Goal: Task Accomplishment & Management: Complete application form

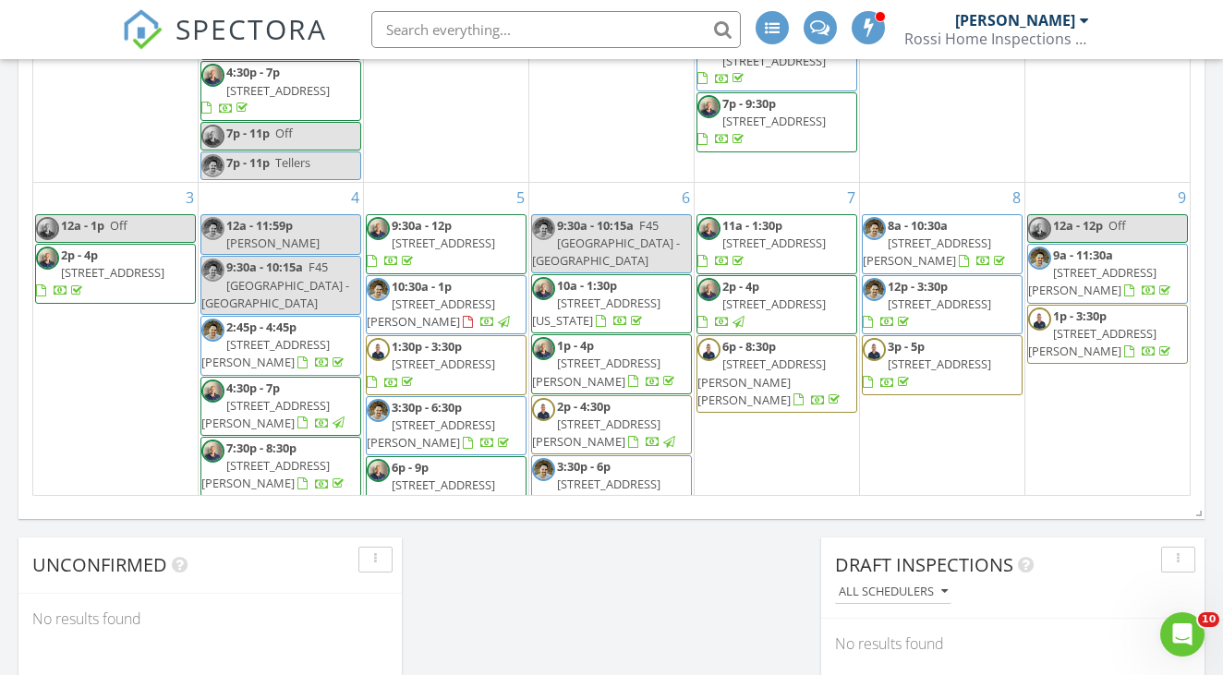
scroll to position [1682, 1224]
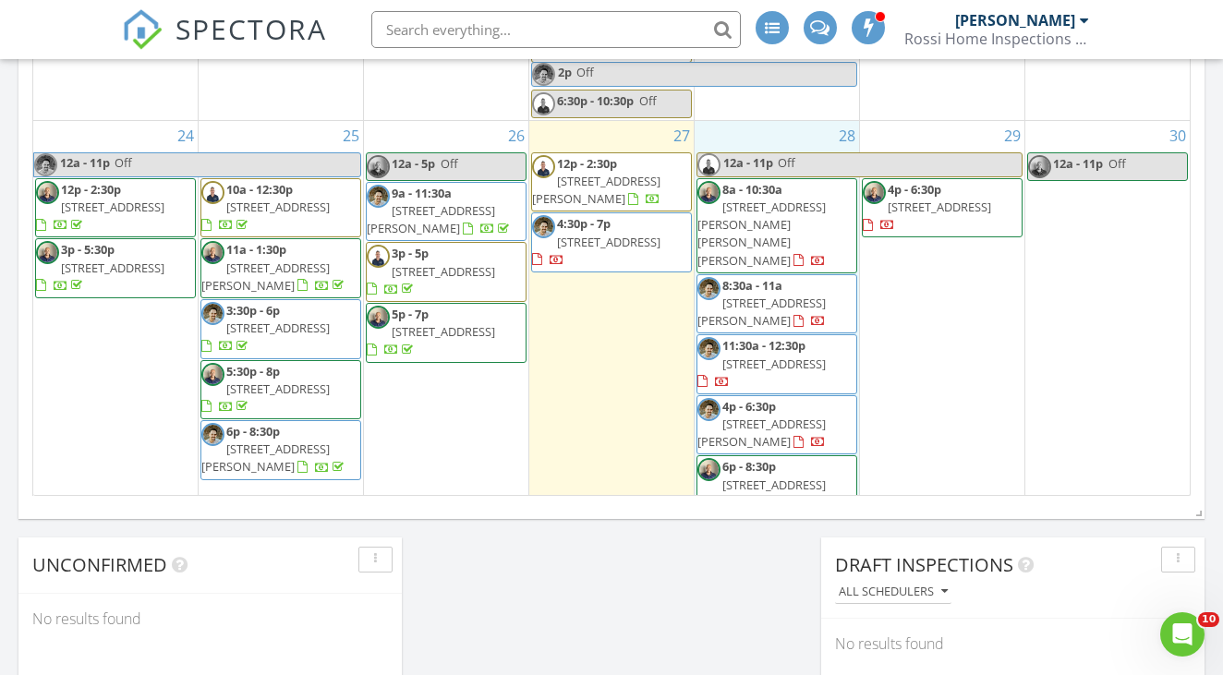
click at [746, 121] on div "28 12a - 11p Off 8a - 10:30a 32 Hampton Rd, Hampton Bays 11946 8:30a - 11a 7 Ro…" at bounding box center [776, 319] width 164 height 396
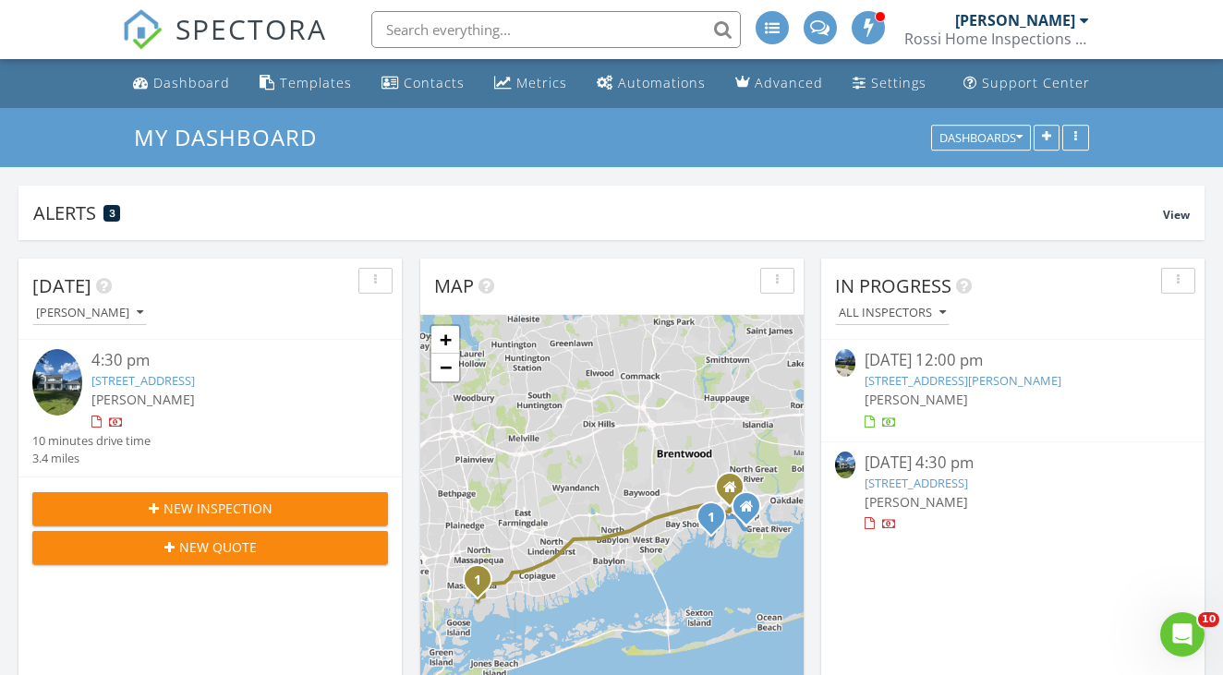
scroll to position [0, 0]
click at [211, 507] on span "New Inspection" at bounding box center [217, 508] width 109 height 19
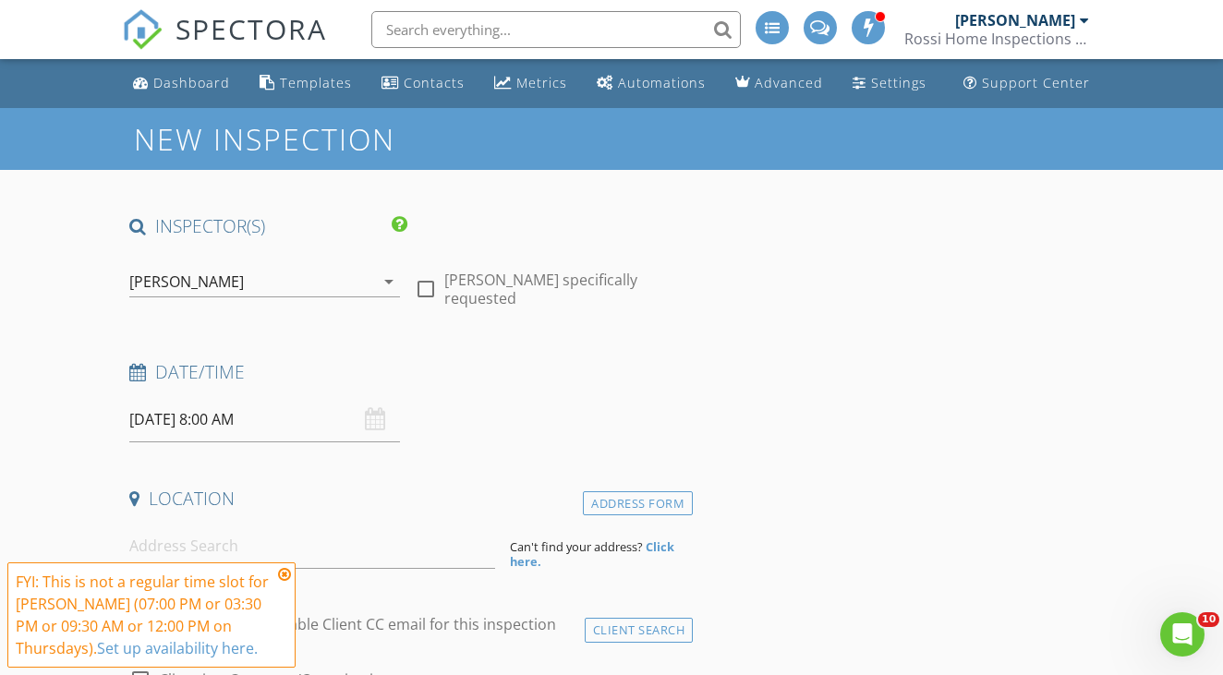
click at [284, 575] on icon at bounding box center [284, 574] width 13 height 15
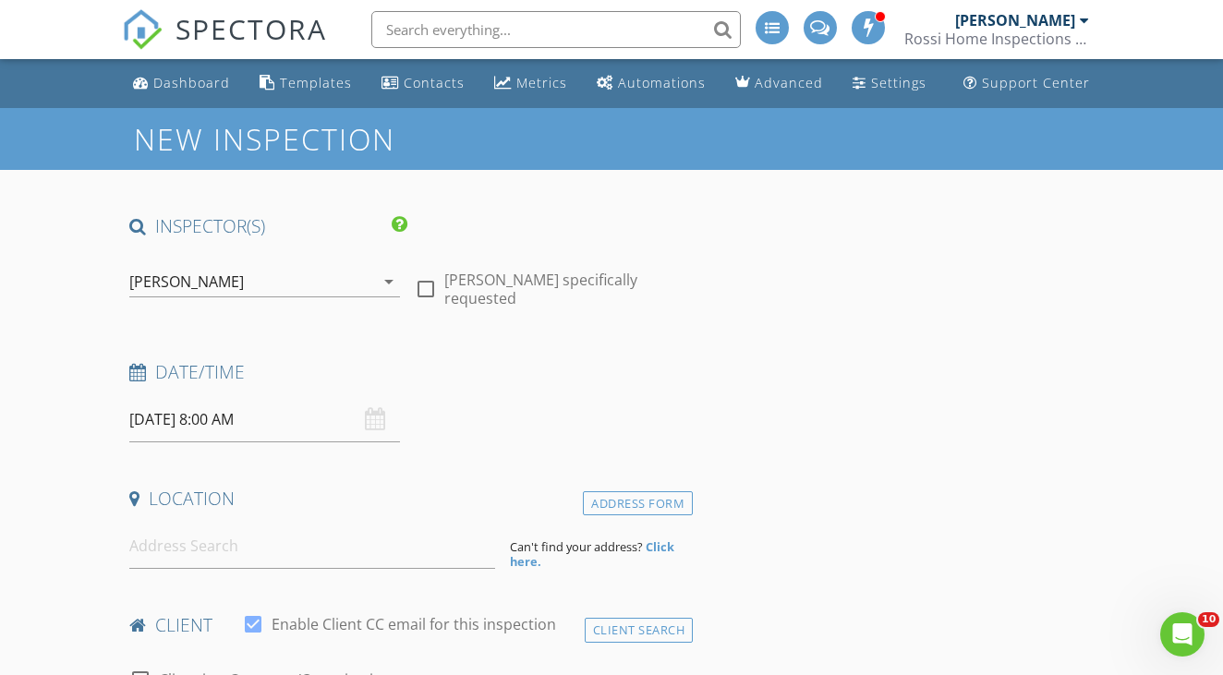
click at [308, 280] on div "[PERSON_NAME]" at bounding box center [251, 282] width 245 height 30
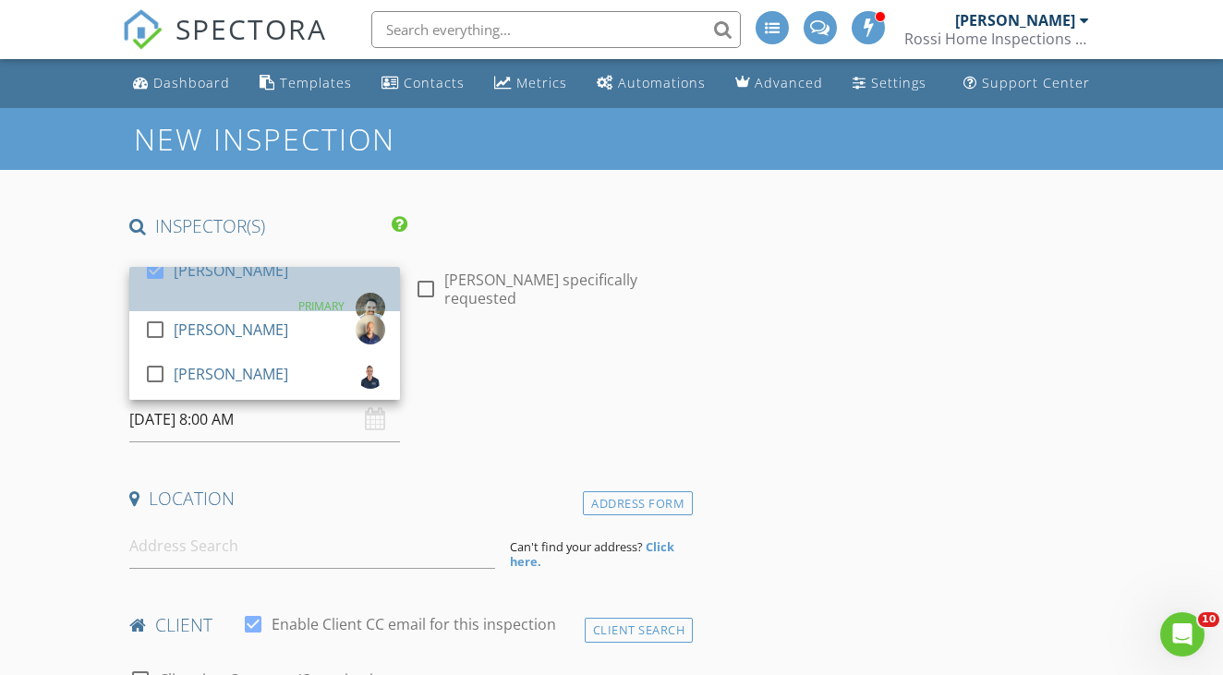
click at [260, 304] on div "check_box Dan Rossi PRIMARY" at bounding box center [264, 289] width 241 height 66
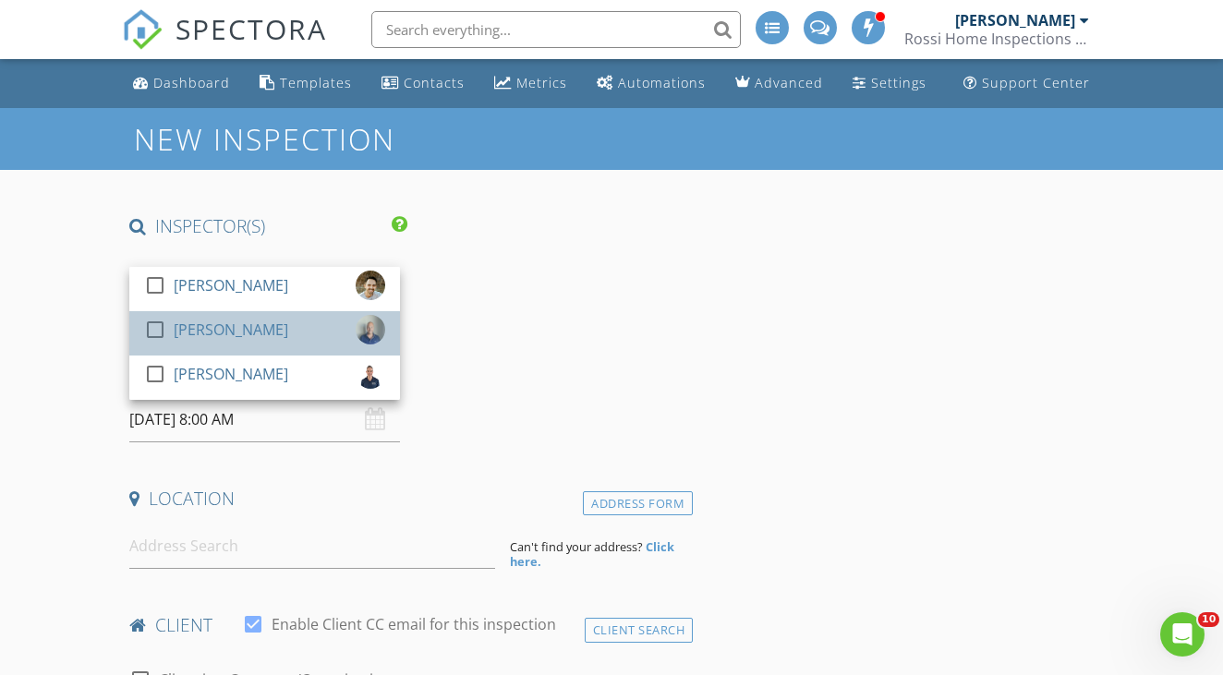
click at [240, 336] on div "[PERSON_NAME]" at bounding box center [231, 330] width 115 height 30
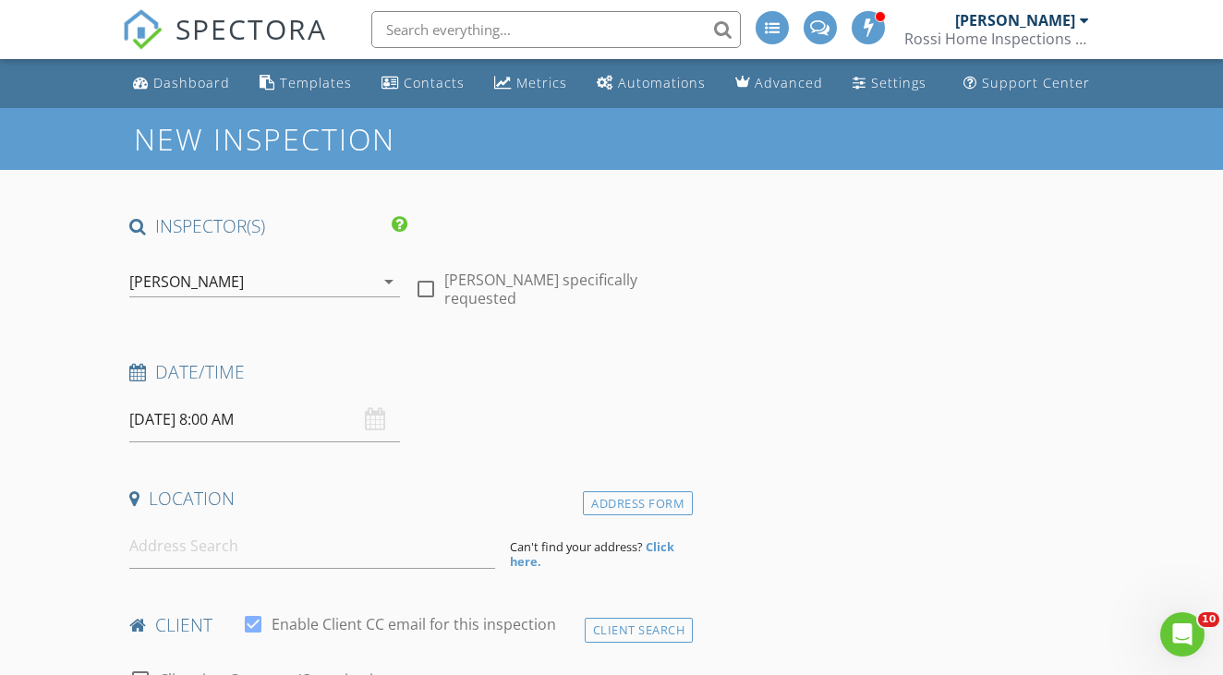
click at [335, 431] on input "08/28/2025 8:00 AM" at bounding box center [264, 419] width 271 height 45
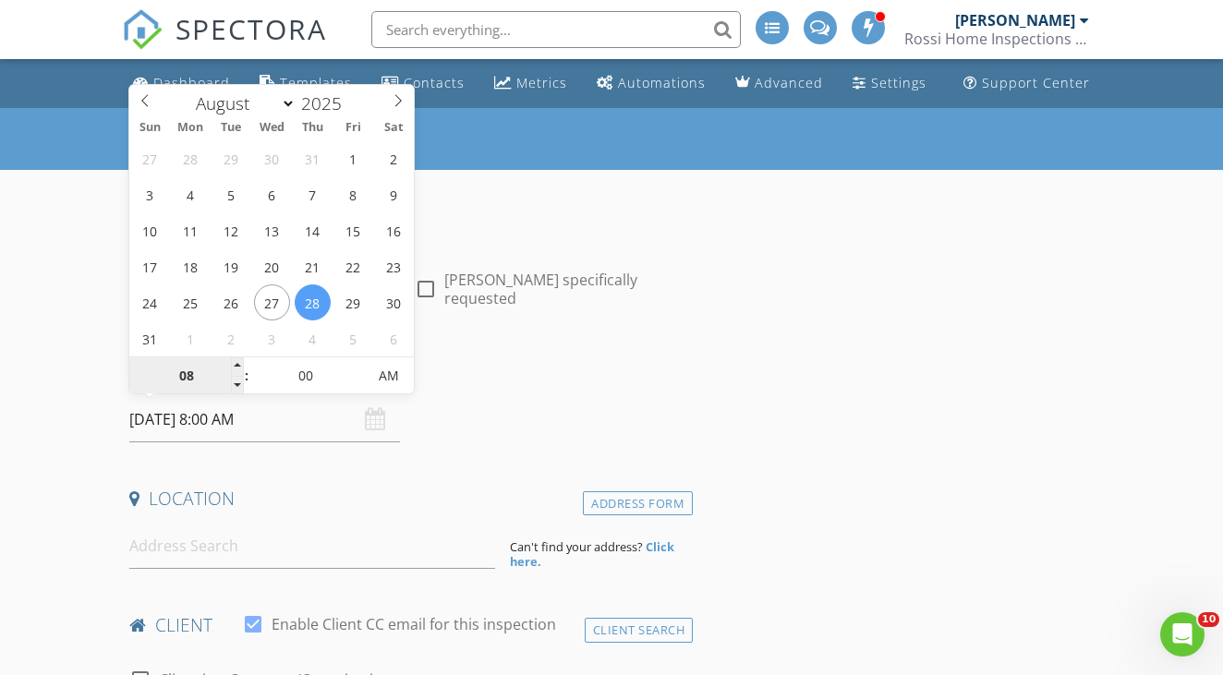
click at [212, 380] on input "08" at bounding box center [186, 376] width 114 height 37
type input "12"
type input "08/28/2025 12:00 PM"
click at [374, 380] on span "AM" at bounding box center [388, 375] width 51 height 37
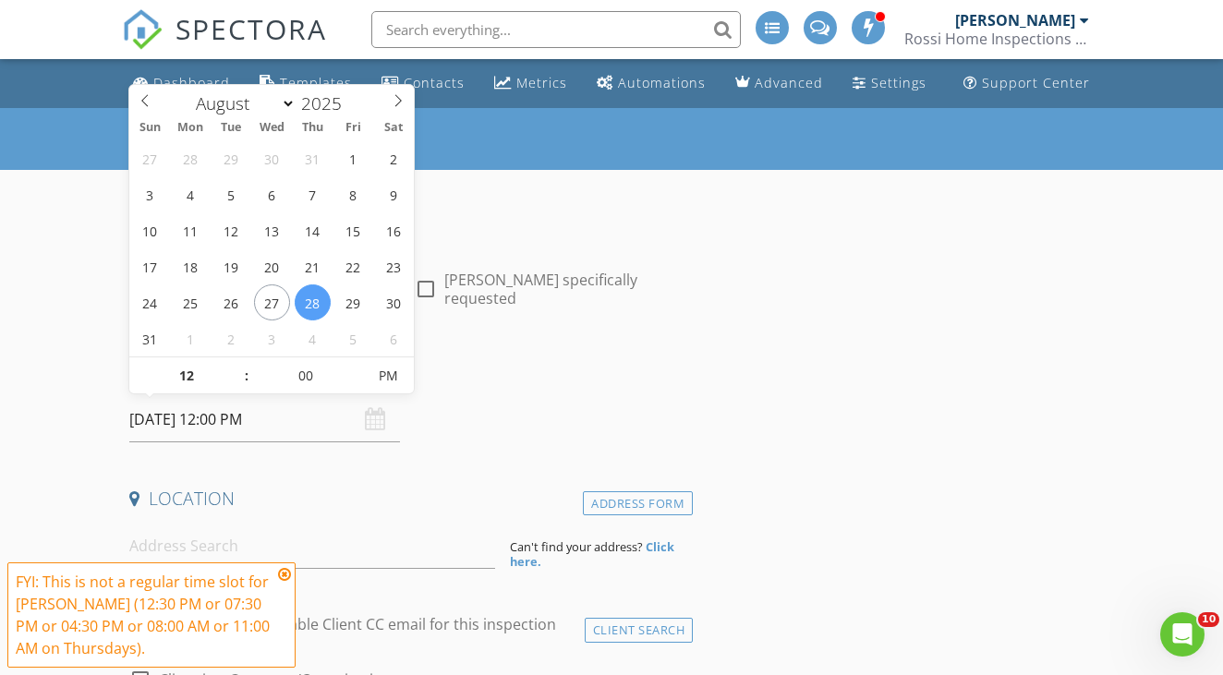
click at [566, 362] on h4 "Date/Time" at bounding box center [407, 372] width 556 height 24
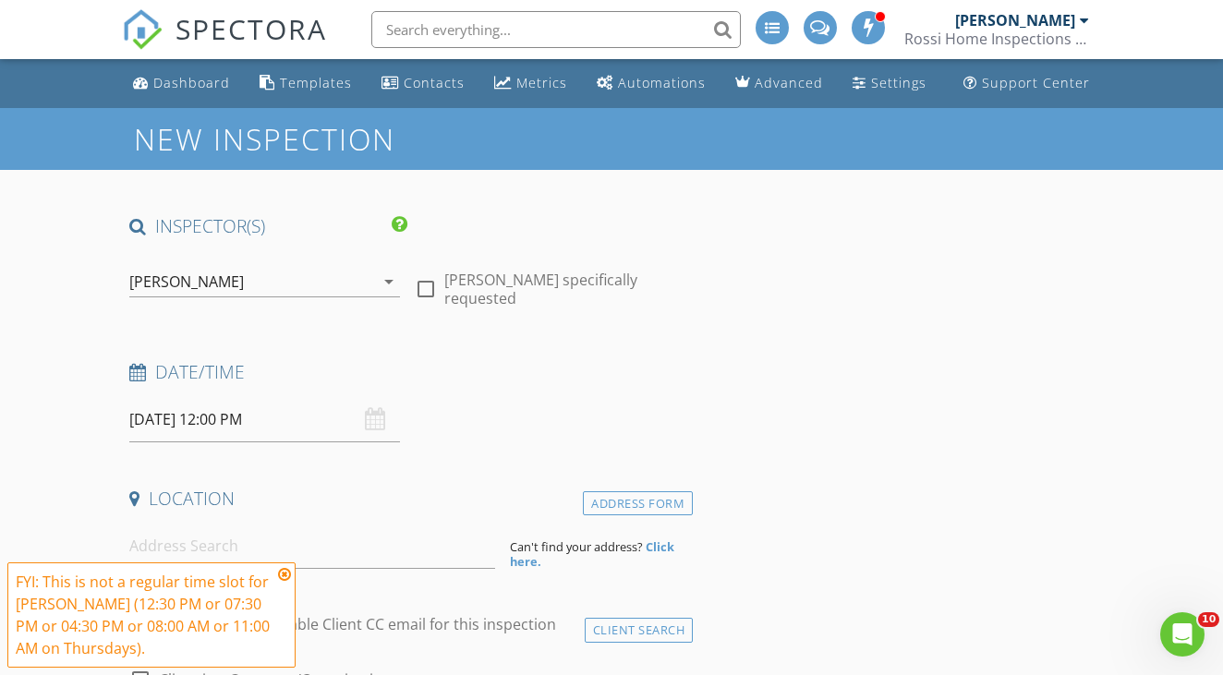
click at [285, 575] on icon at bounding box center [284, 574] width 13 height 15
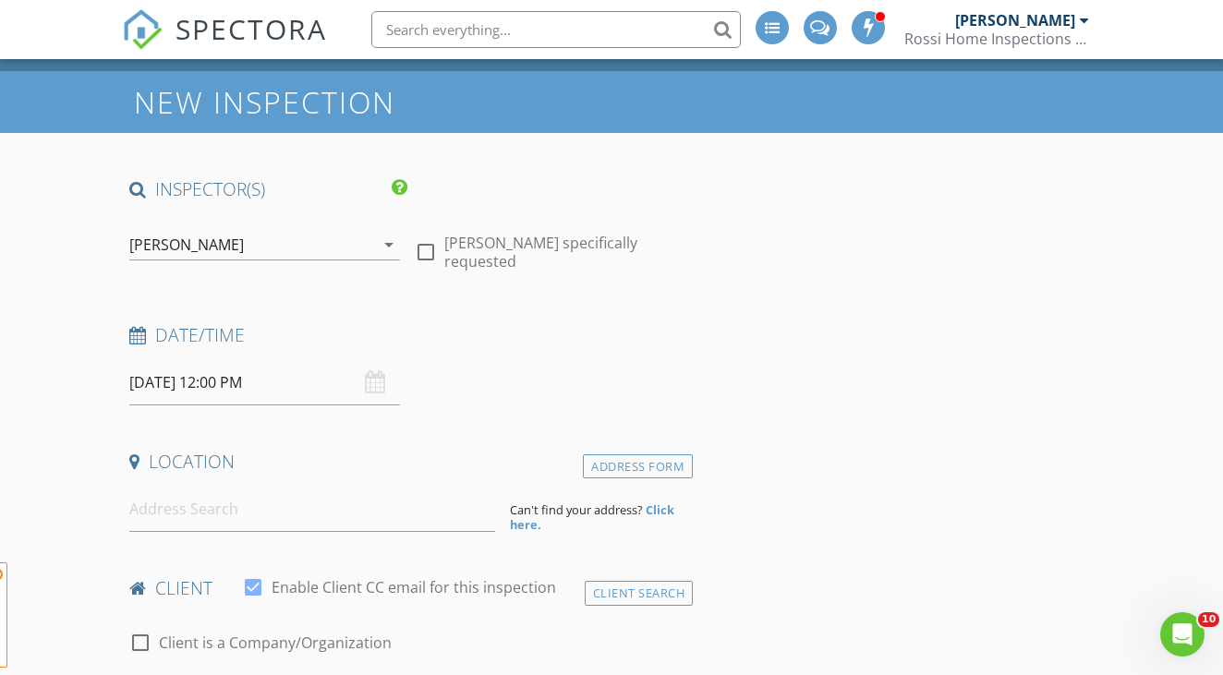
scroll to position [38, 0]
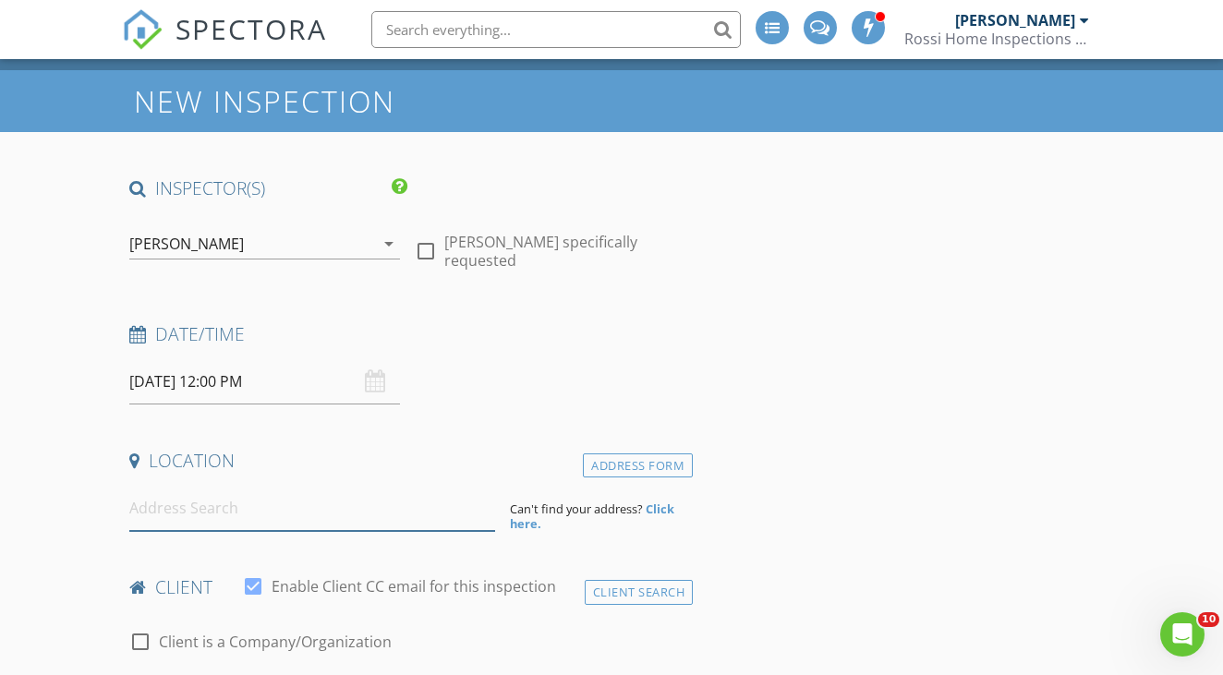
click at [151, 501] on input at bounding box center [312, 508] width 366 height 45
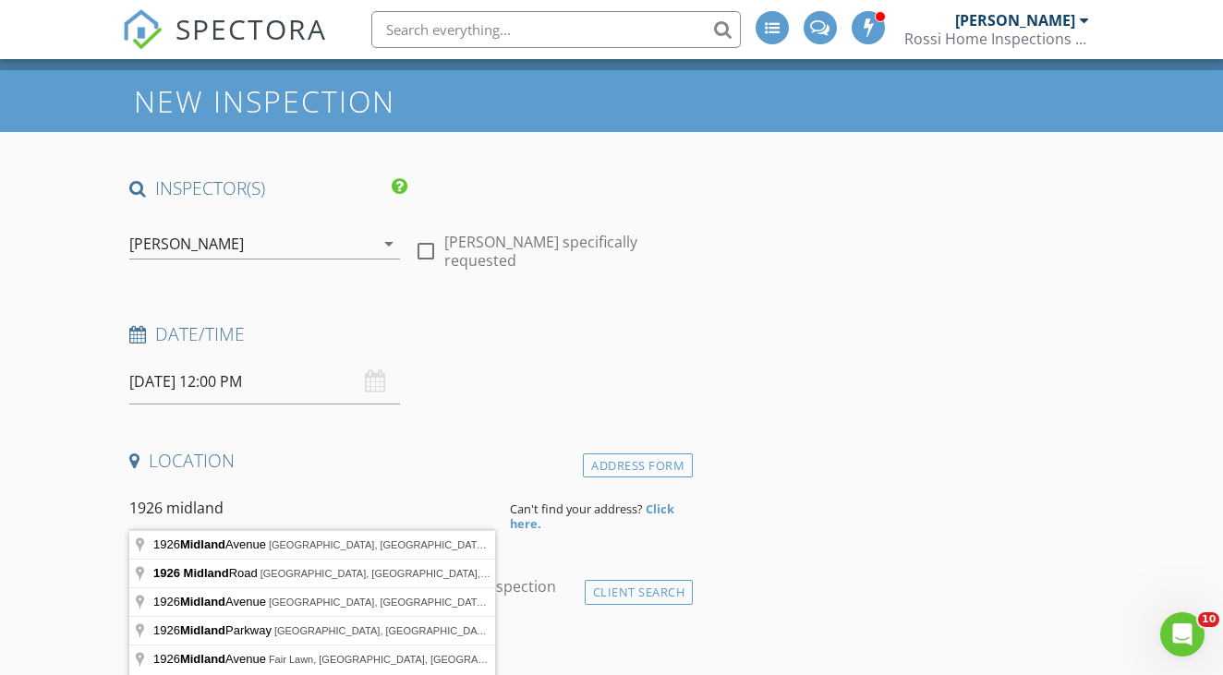
type input "1926 midlan"
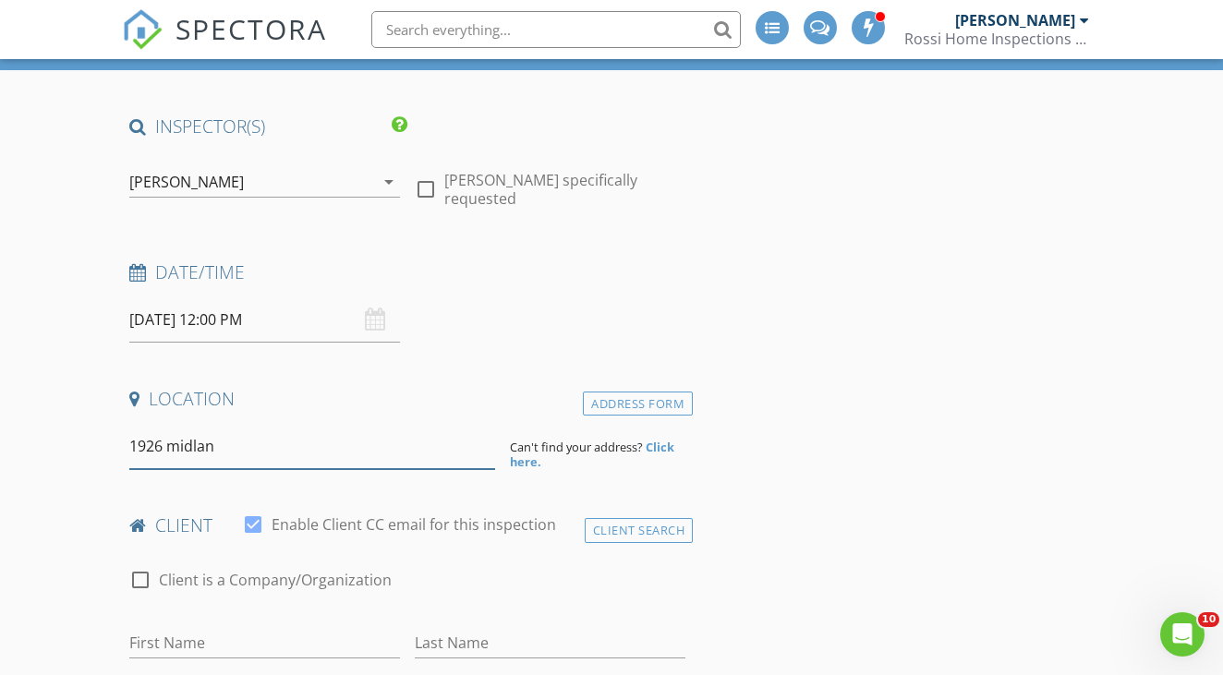
scroll to position [103, 0]
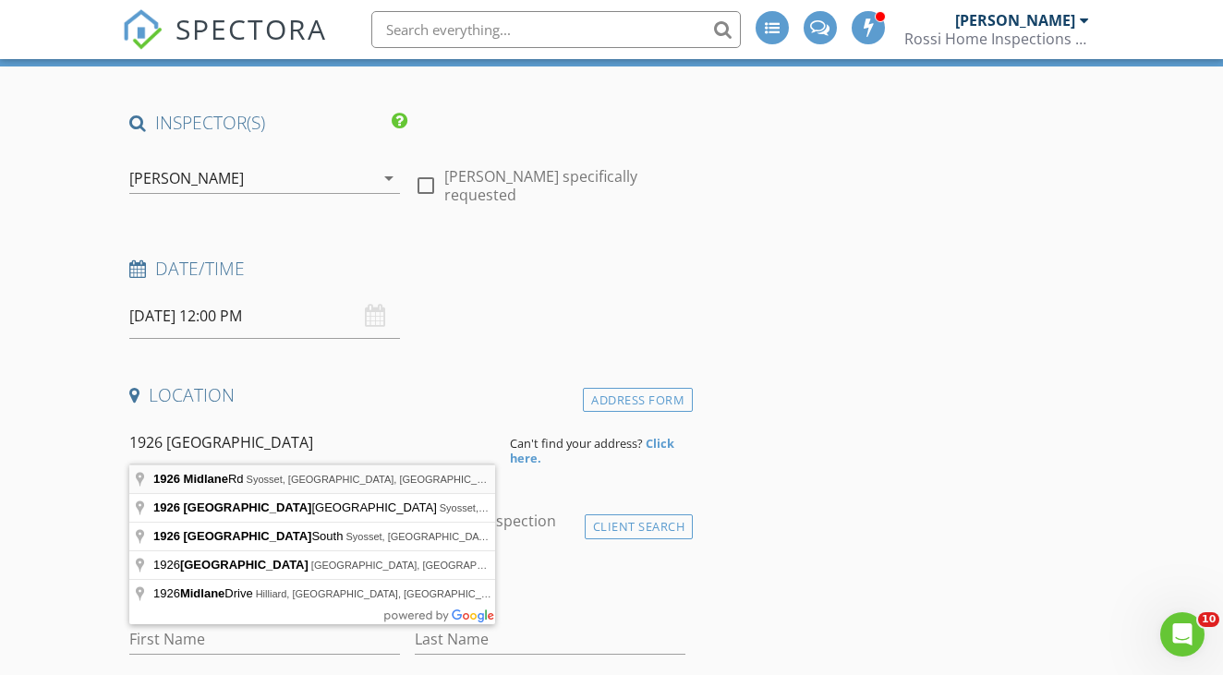
type input "1926 Midlane Rd, Syosset, NY, USA"
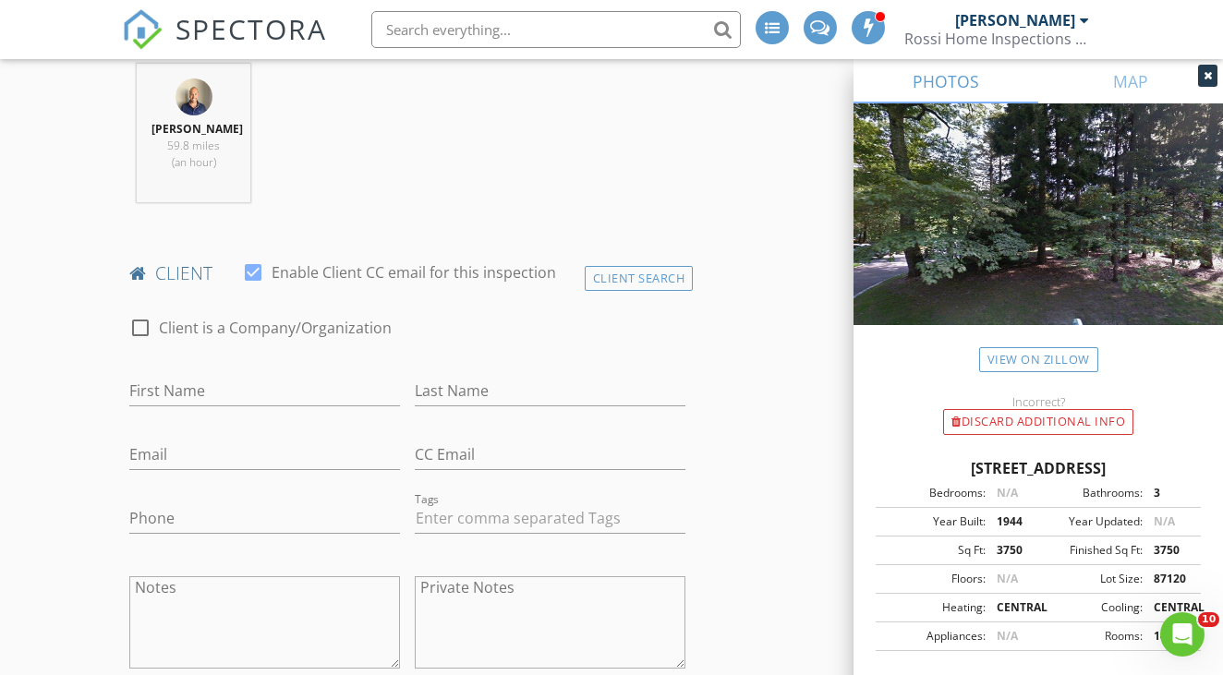
scroll to position [734, 0]
click at [632, 271] on div "Client Search" at bounding box center [639, 273] width 109 height 25
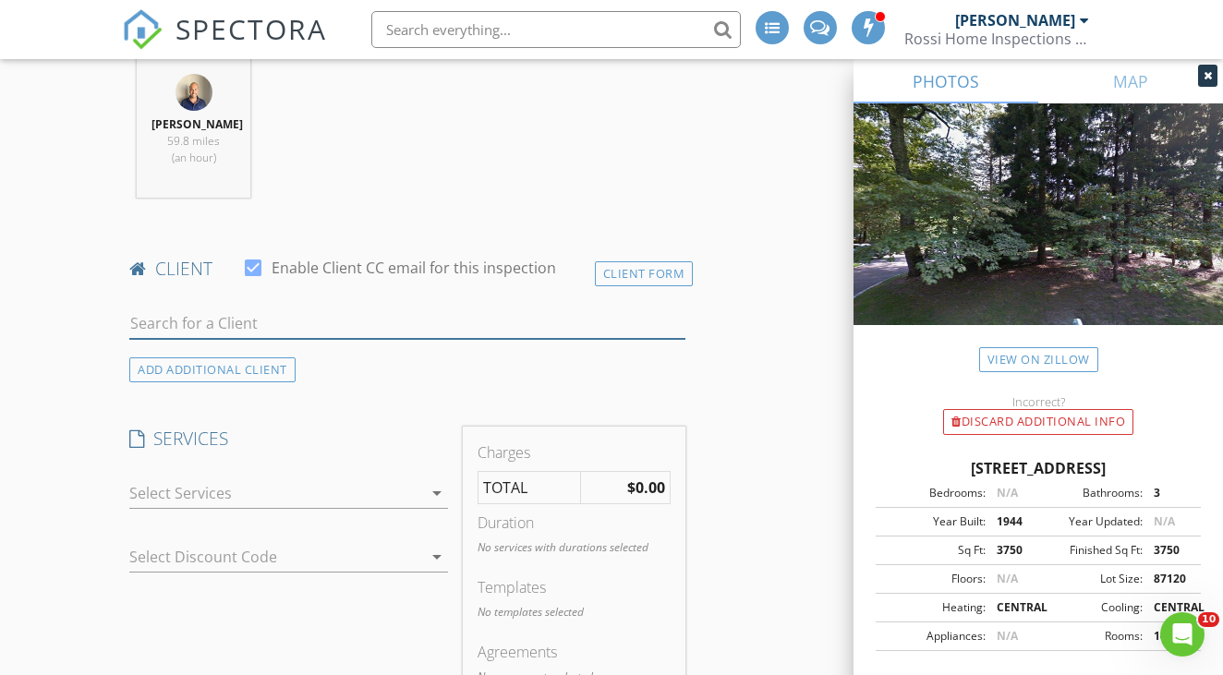
click at [461, 317] on input "text" at bounding box center [407, 323] width 556 height 30
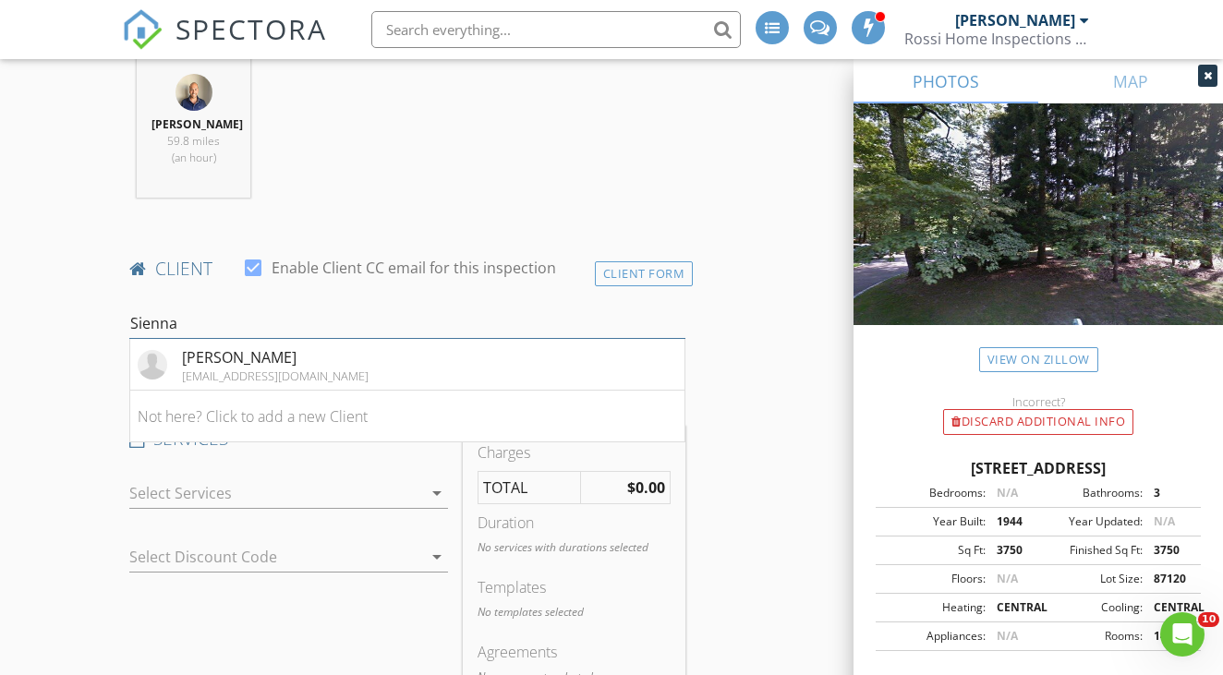
type input "Sienna"
drag, startPoint x: 461, startPoint y: 317, endPoint x: 260, endPoint y: 374, distance: 209.3
click at [260, 374] on div "siennaqueen@hotmail.com" at bounding box center [275, 375] width 187 height 15
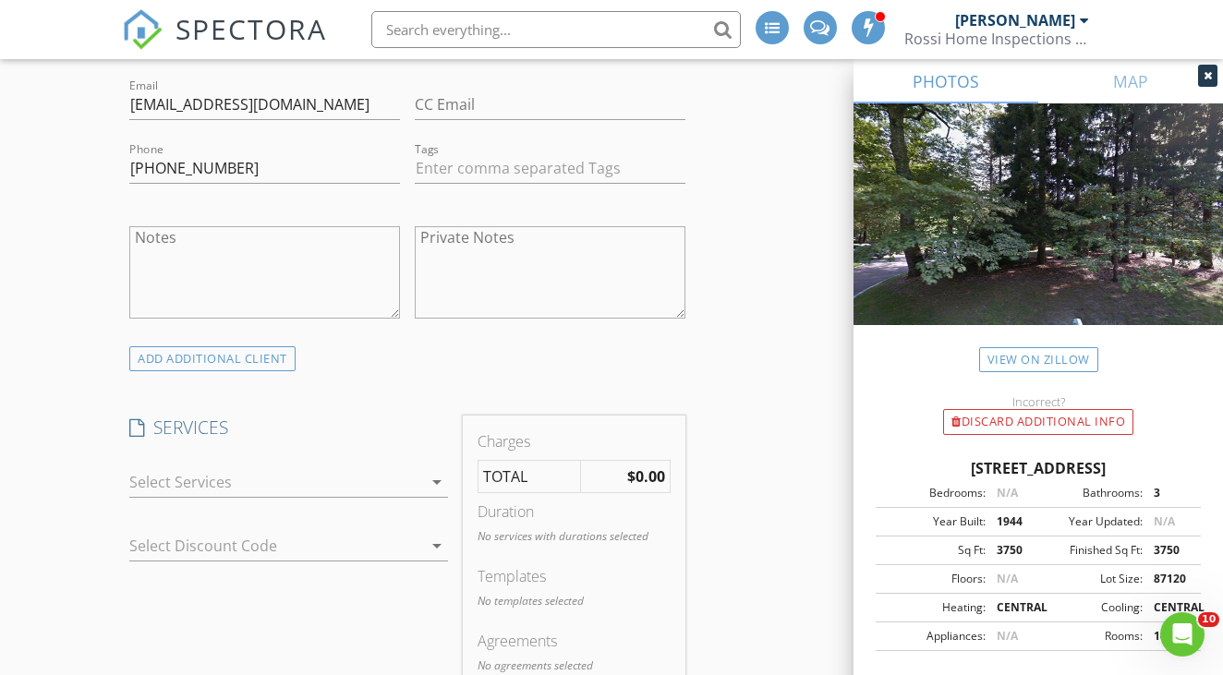
scroll to position [1156, 0]
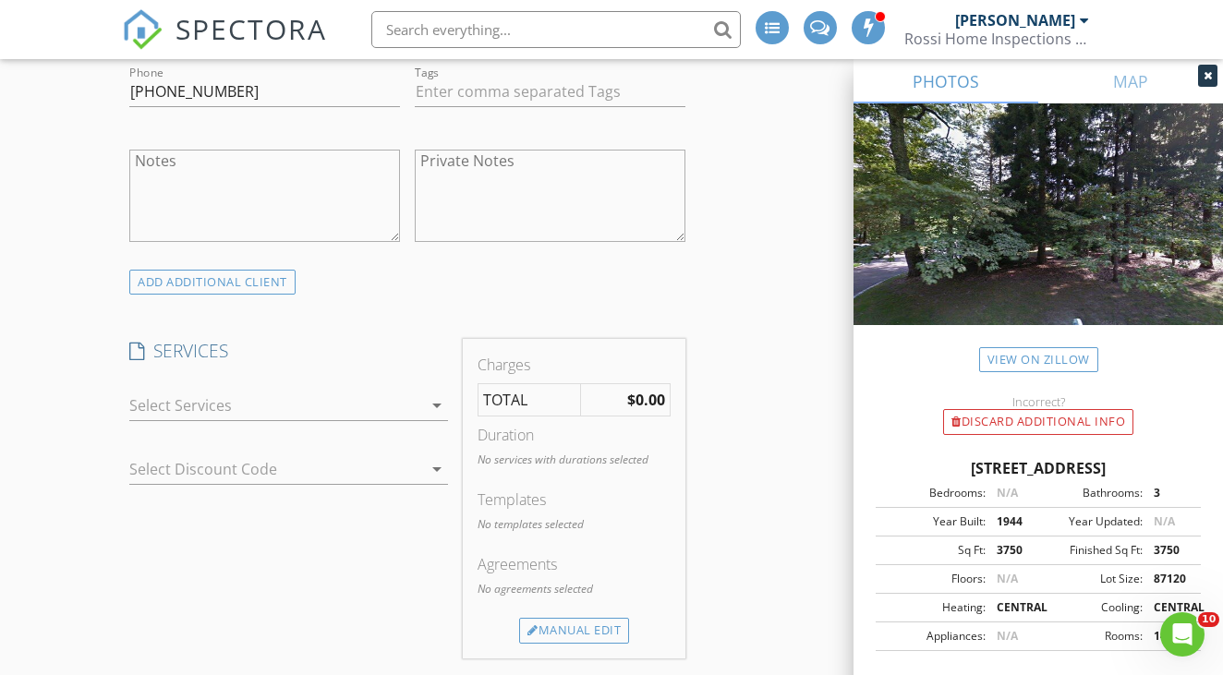
click at [341, 393] on div at bounding box center [275, 406] width 292 height 30
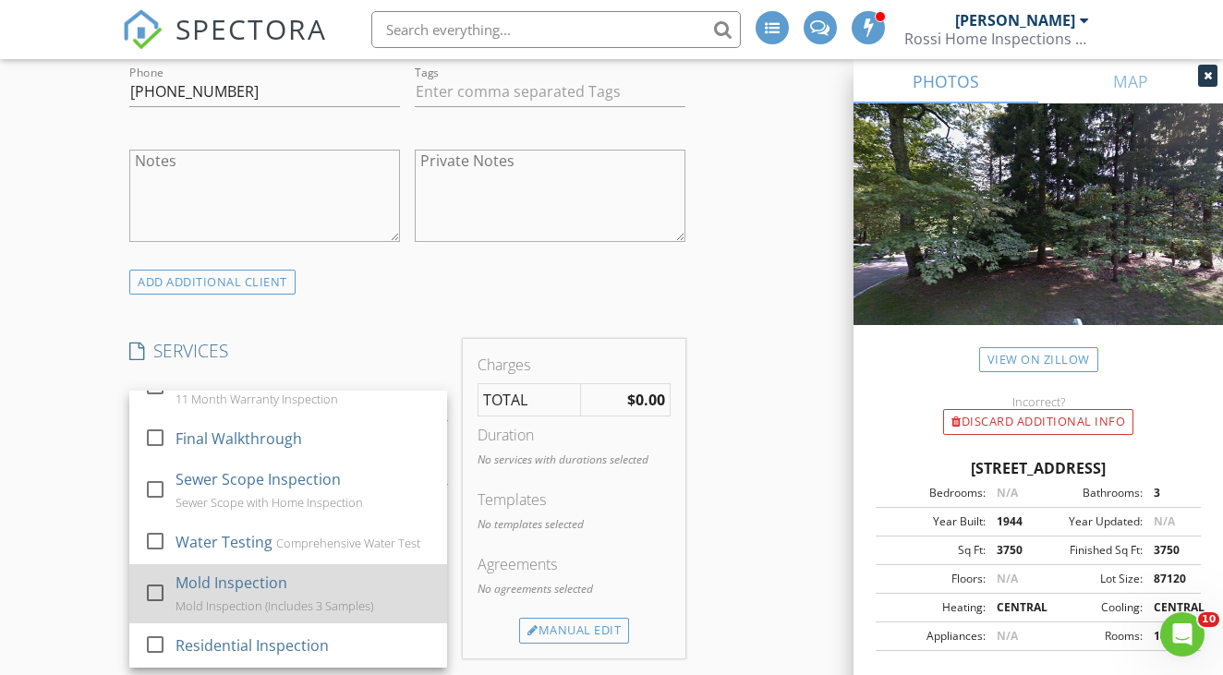
scroll to position [307, 0]
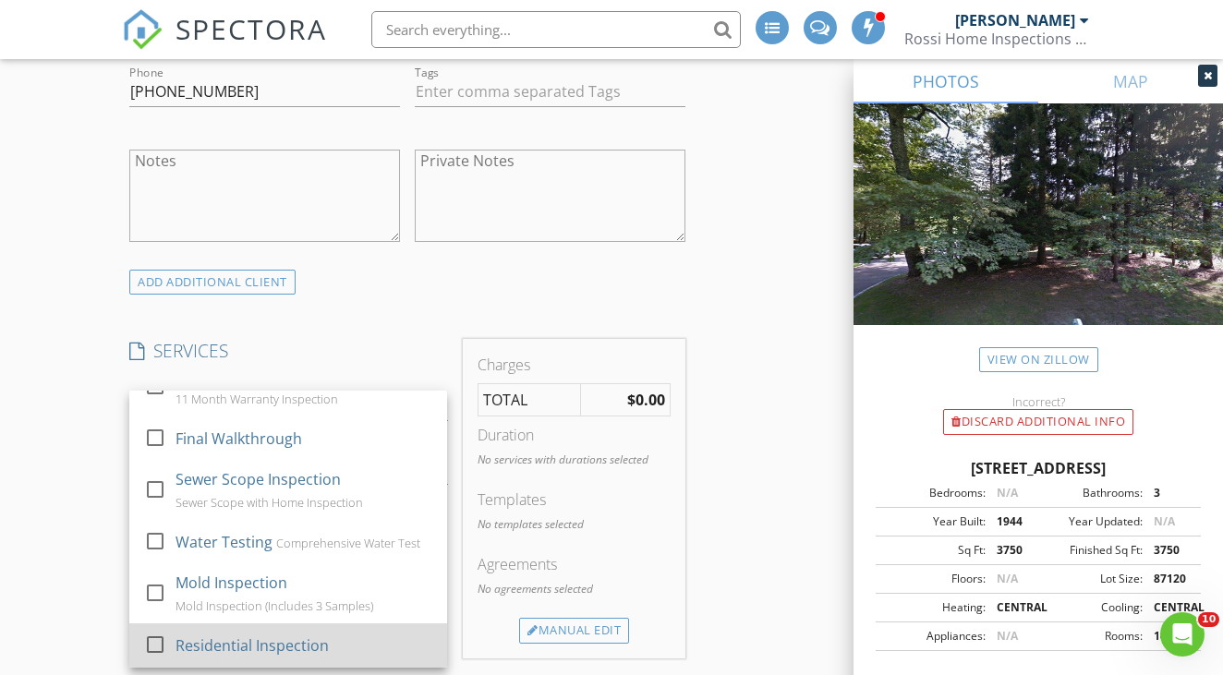
click at [258, 628] on div "Residential Inspection" at bounding box center [303, 645] width 257 height 37
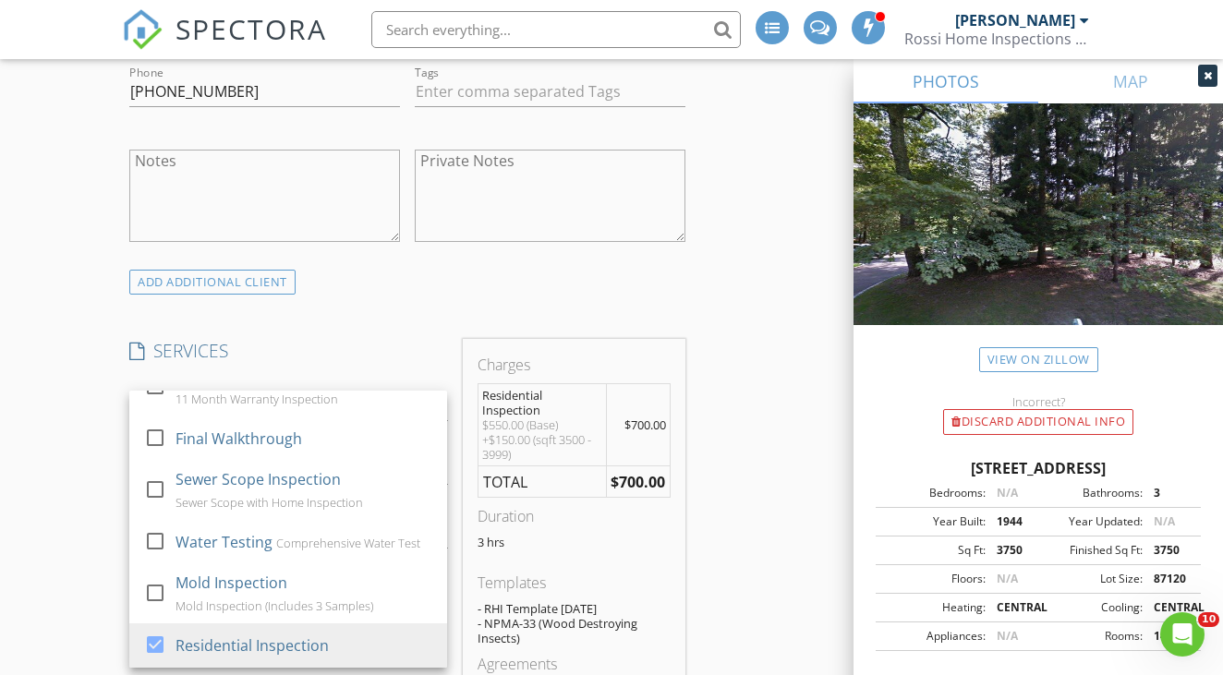
click at [72, 554] on div "New Inspection INSPECTOR(S) check_box_outline_blank Dan Rossi check_box Mike Ro…" at bounding box center [611, 686] width 1223 height 3469
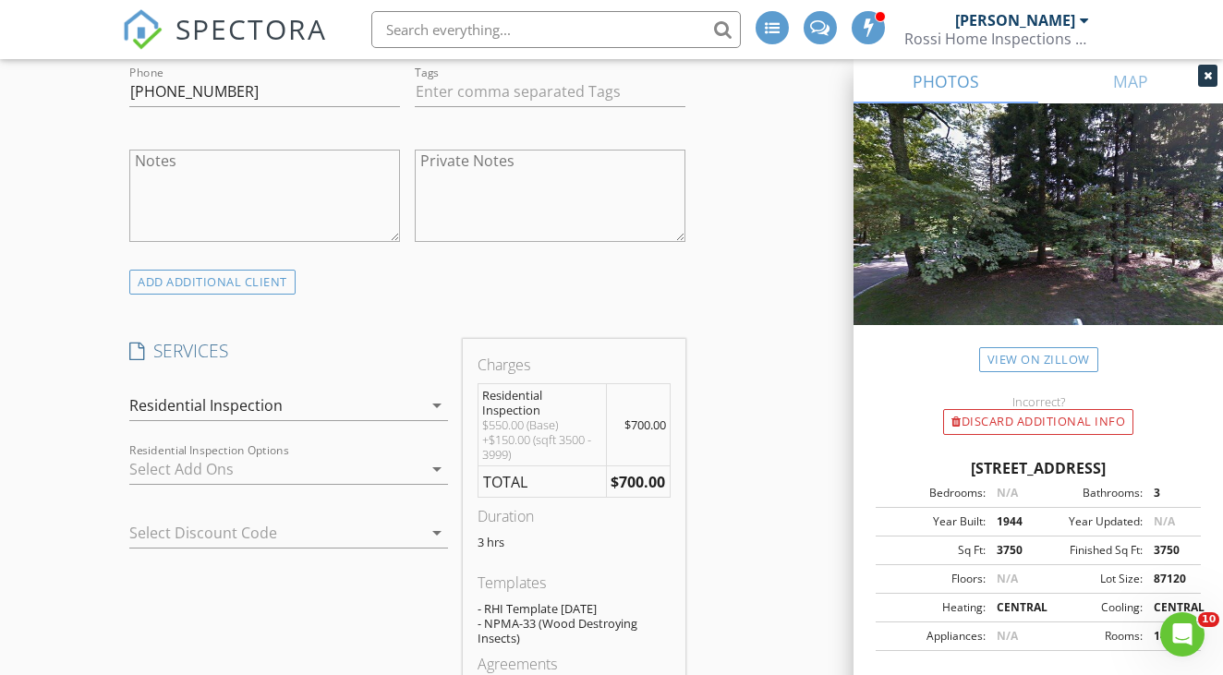
click at [163, 468] on div at bounding box center [275, 469] width 292 height 30
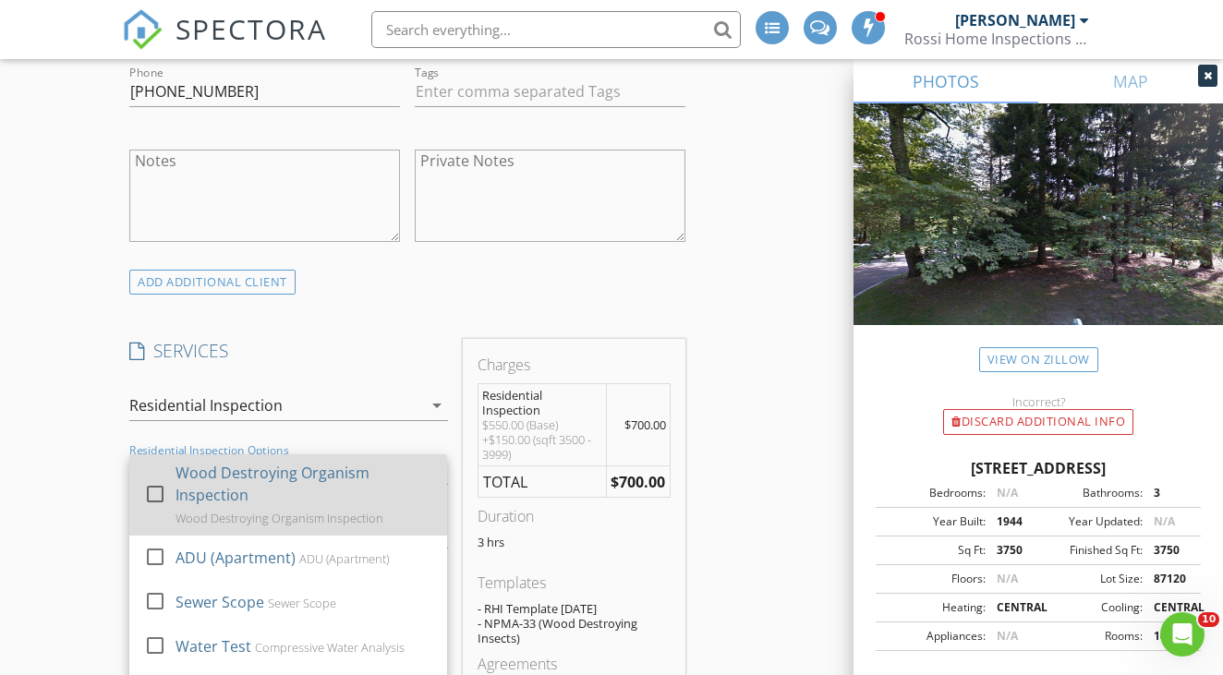
click at [159, 492] on div at bounding box center [154, 493] width 31 height 31
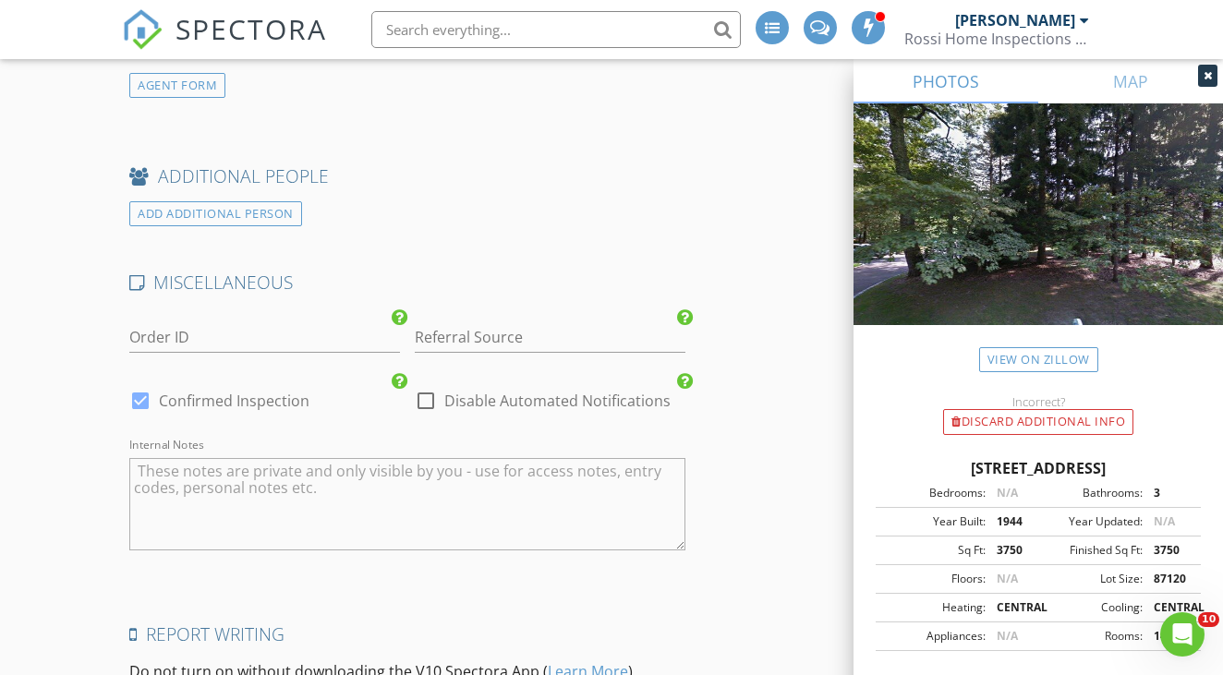
scroll to position [2578, 0]
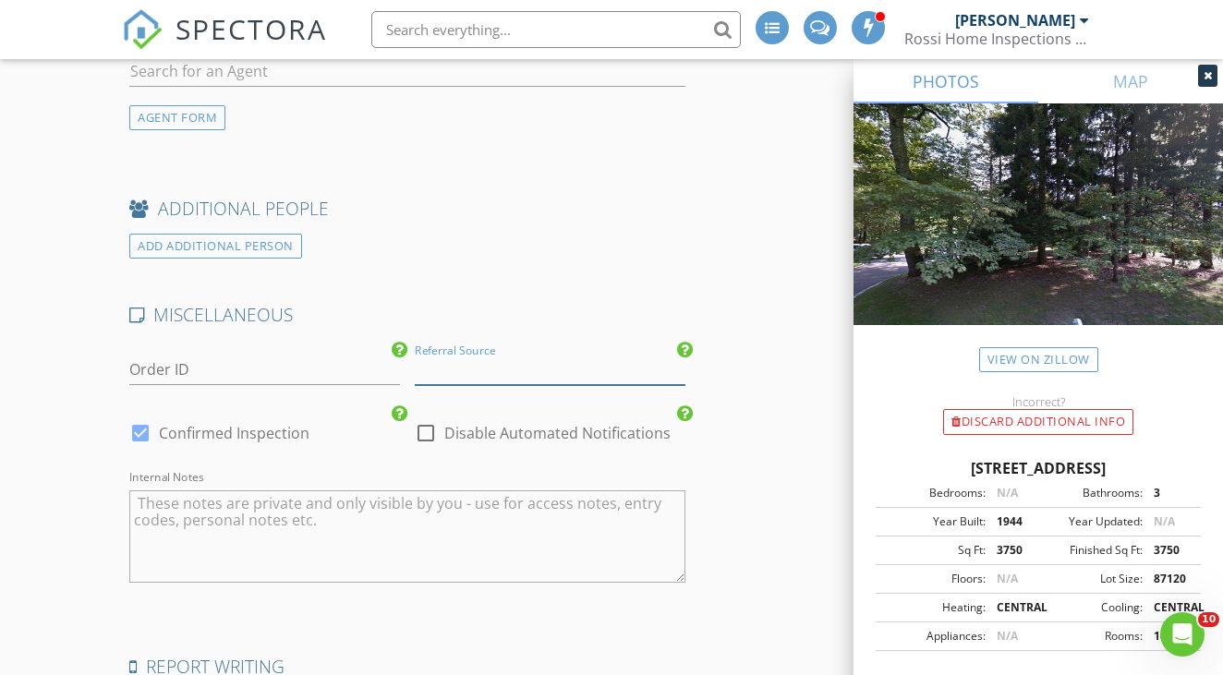
click at [446, 372] on input "Referral Source" at bounding box center [550, 370] width 271 height 30
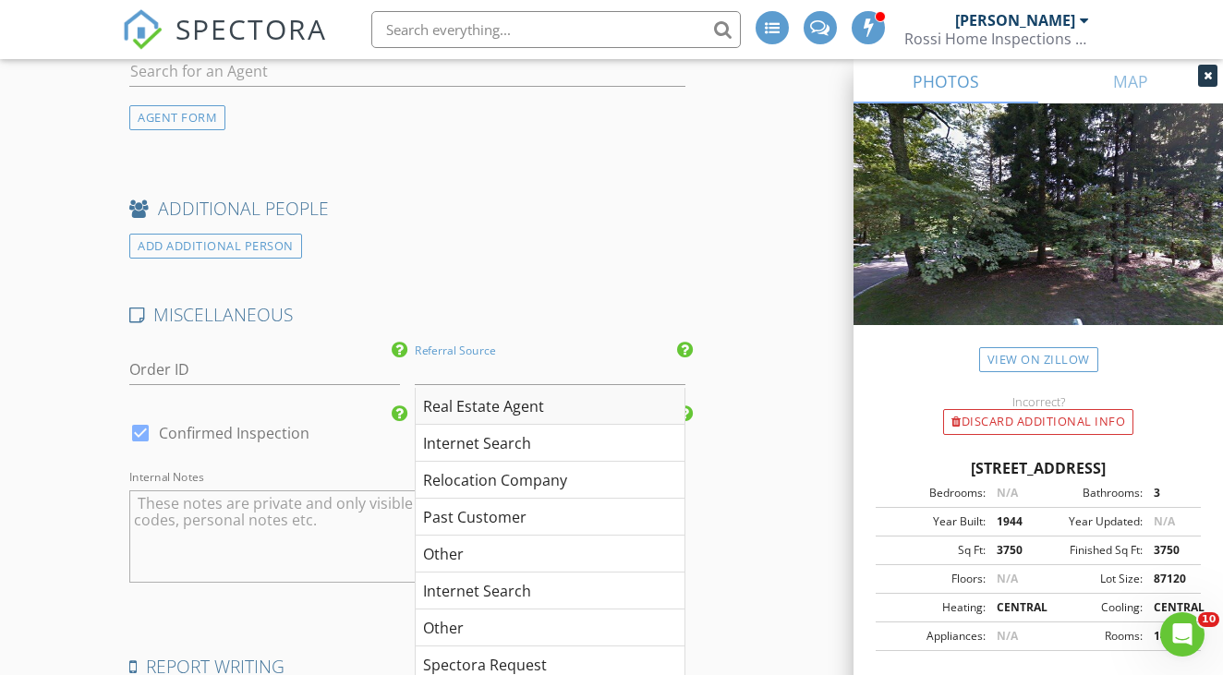
click at [447, 401] on div "Real Estate Agent" at bounding box center [550, 406] width 269 height 37
type input "Real Estate Agent"
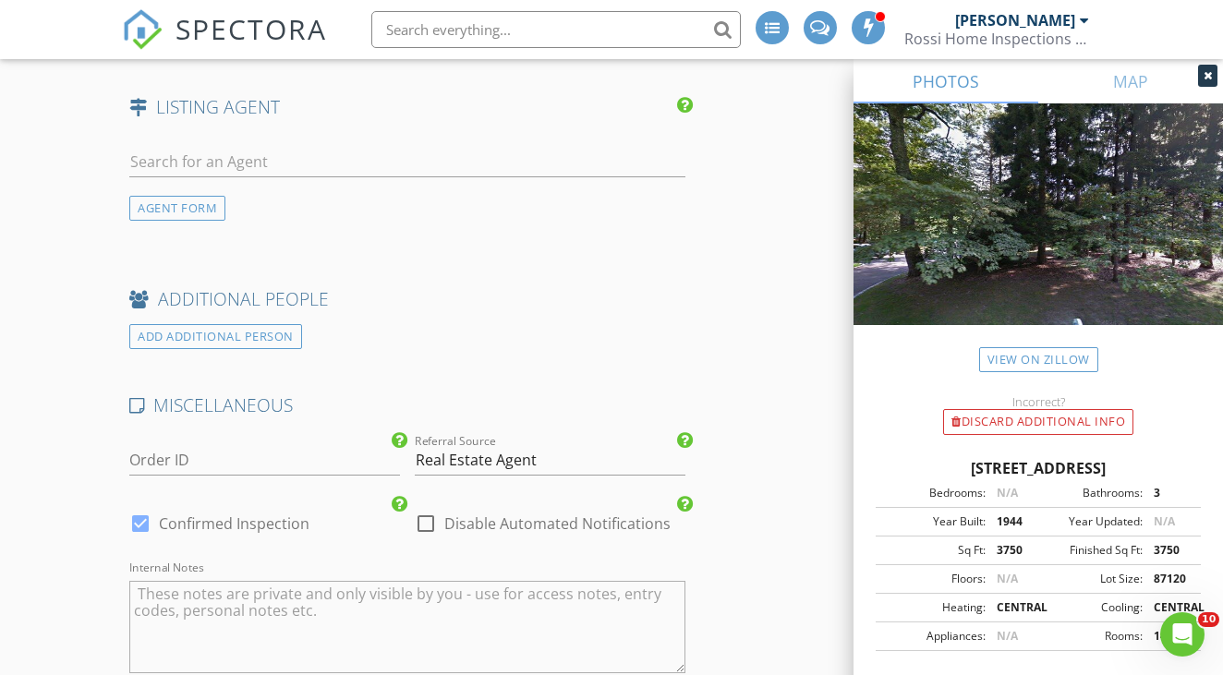
scroll to position [2500, 0]
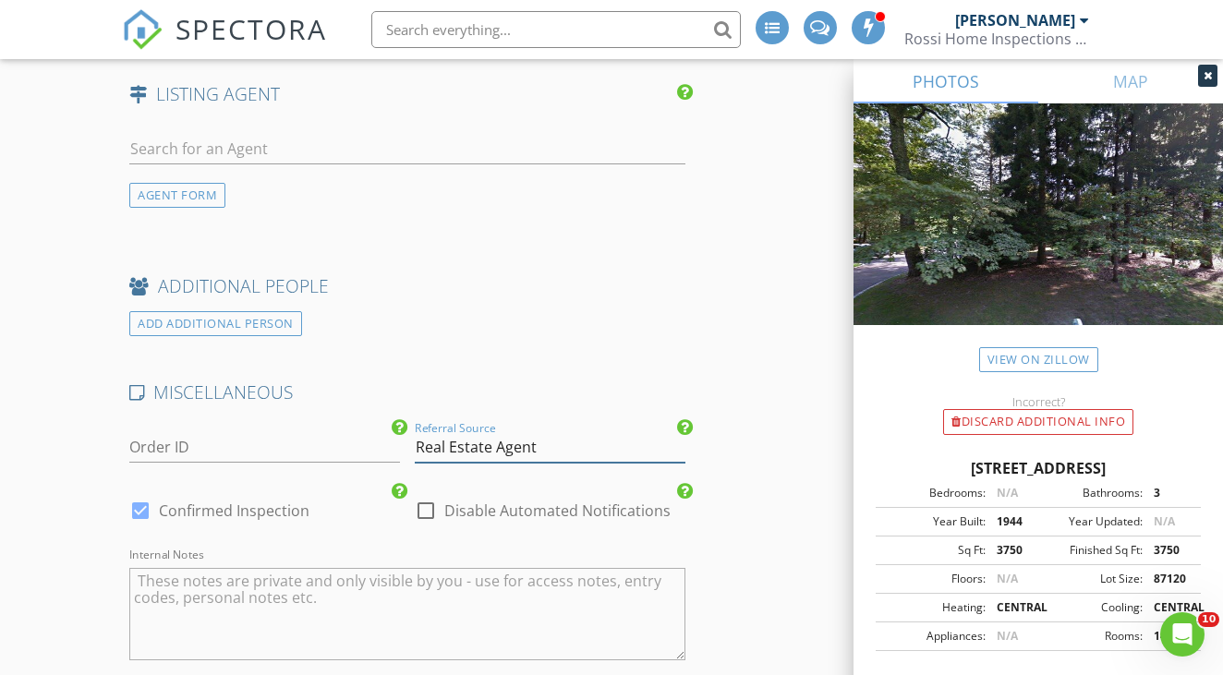
click at [456, 438] on input "Real Estate Agent" at bounding box center [550, 447] width 271 height 30
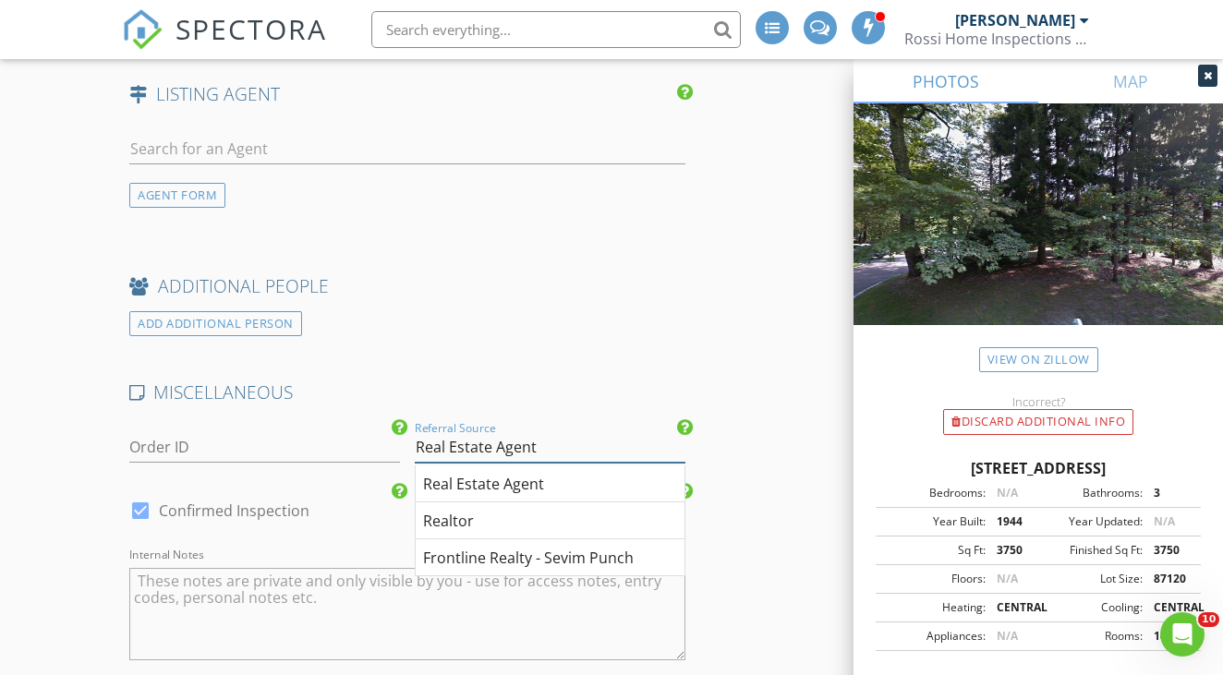
click at [475, 442] on input "Real Estate Agent" at bounding box center [550, 447] width 271 height 30
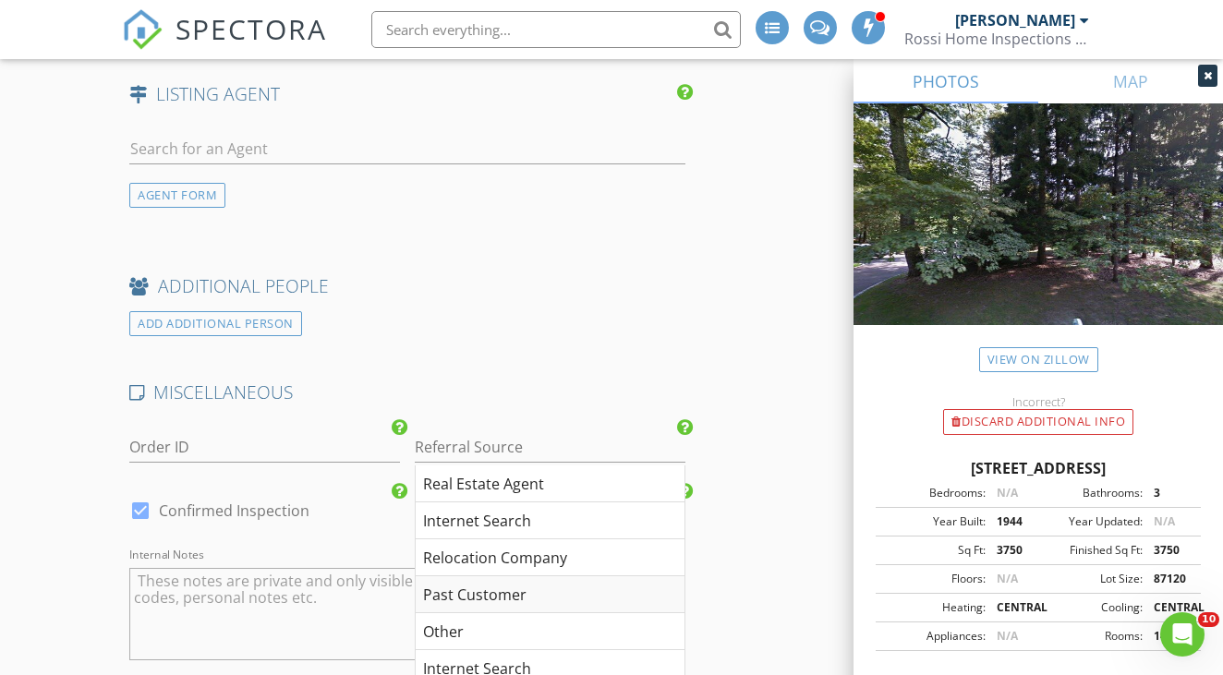
click at [475, 578] on div "Past Customer" at bounding box center [550, 594] width 269 height 37
type input "Past Customer"
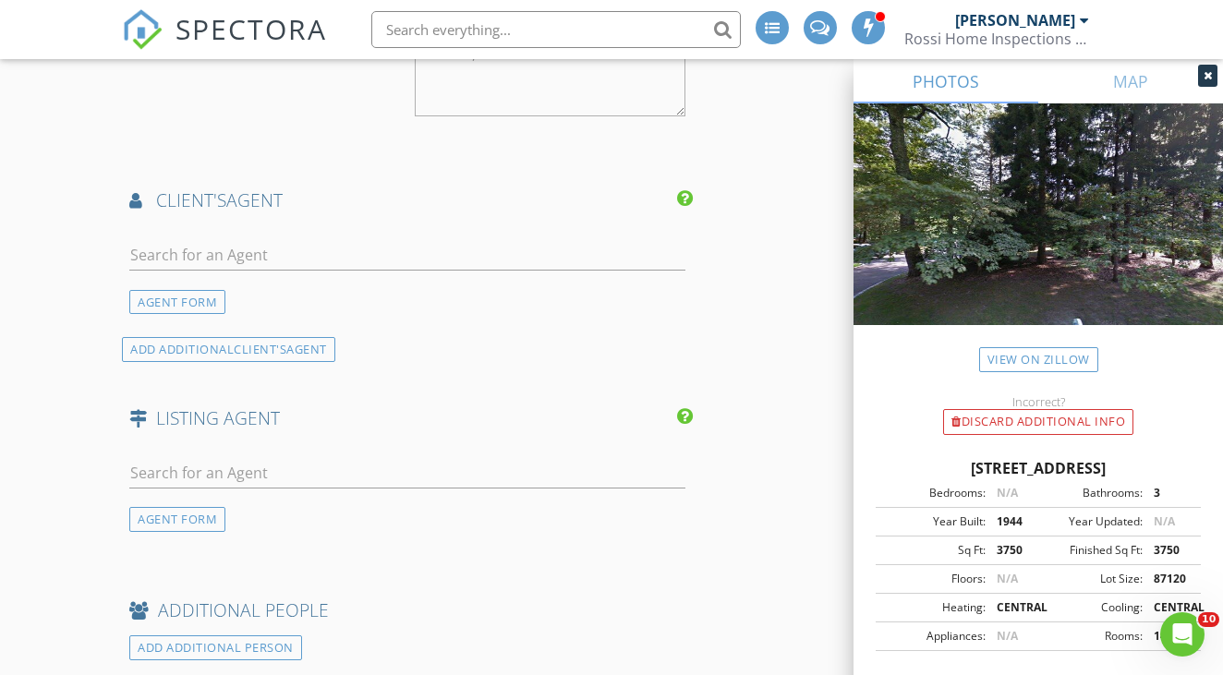
scroll to position [2173, 0]
click at [209, 474] on input "text" at bounding box center [407, 476] width 556 height 30
type input "John Messina"
drag, startPoint x: 209, startPoint y: 474, endPoint x: 299, endPoint y: 497, distance: 93.4
click at [299, 497] on li "No results found. Click to add a new Agent" at bounding box center [407, 517] width 554 height 52
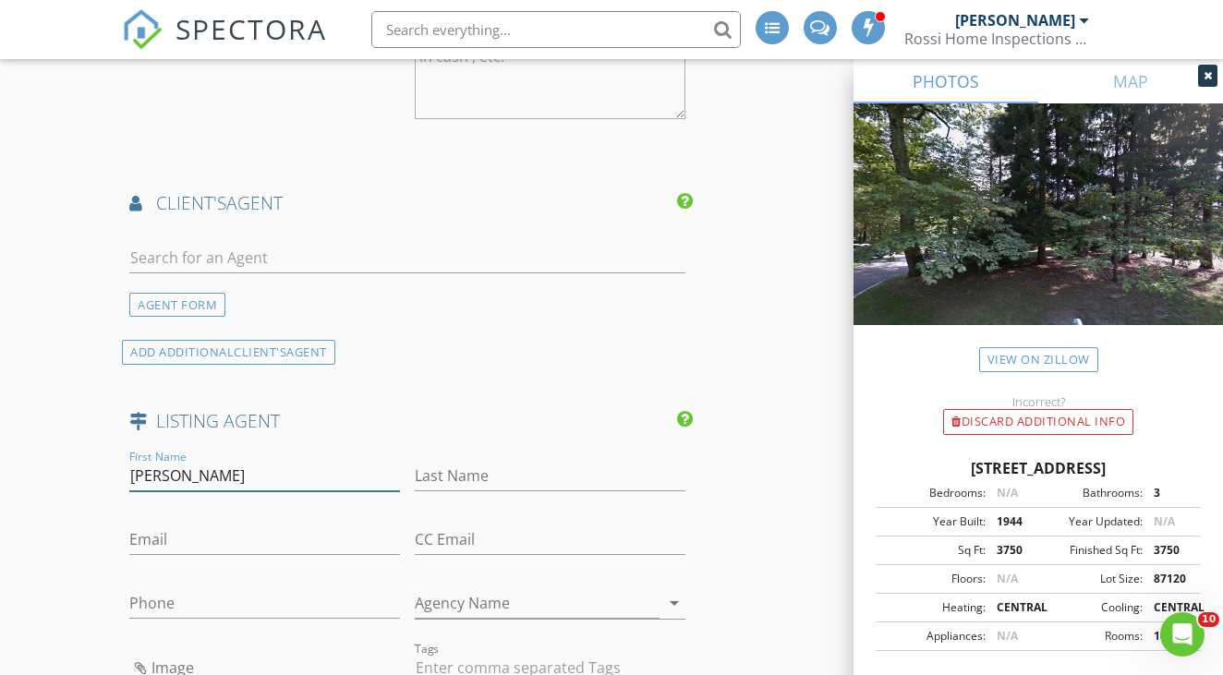
type input "John"
type input "Messina"
click at [738, 2] on li at bounding box center [550, 29] width 395 height 59
paste input "516-241-0761"
type input "516-241-0761"
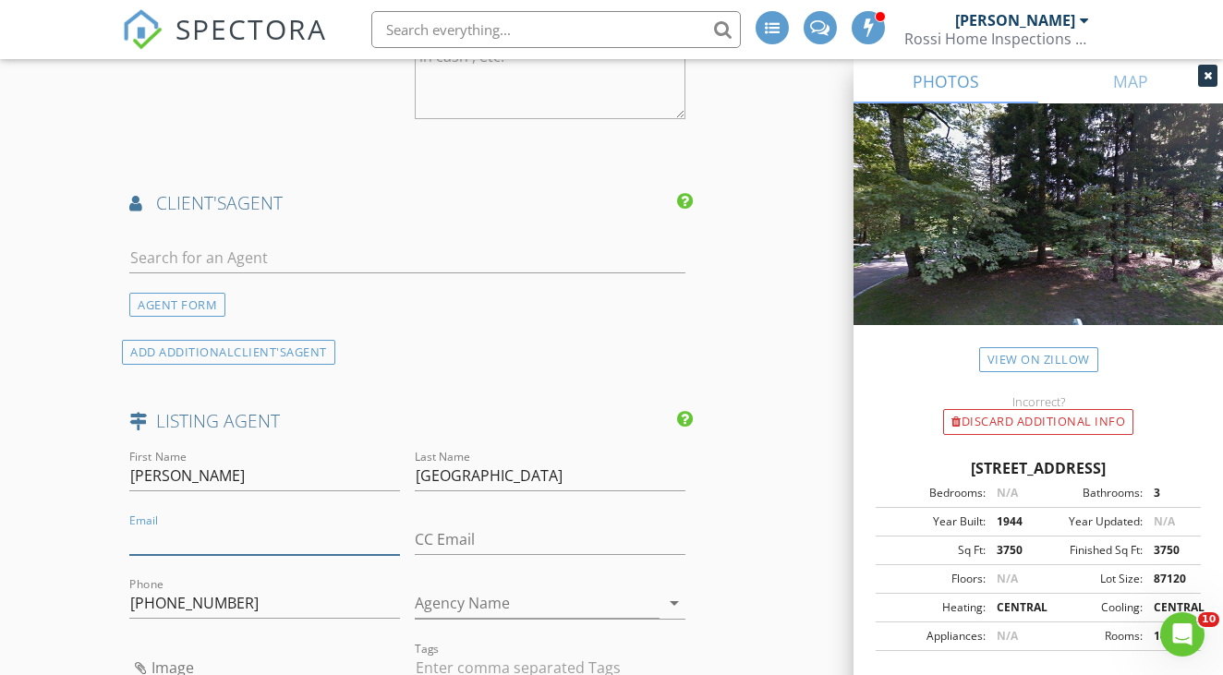
paste input "john.messina@sothebysrealty.com"
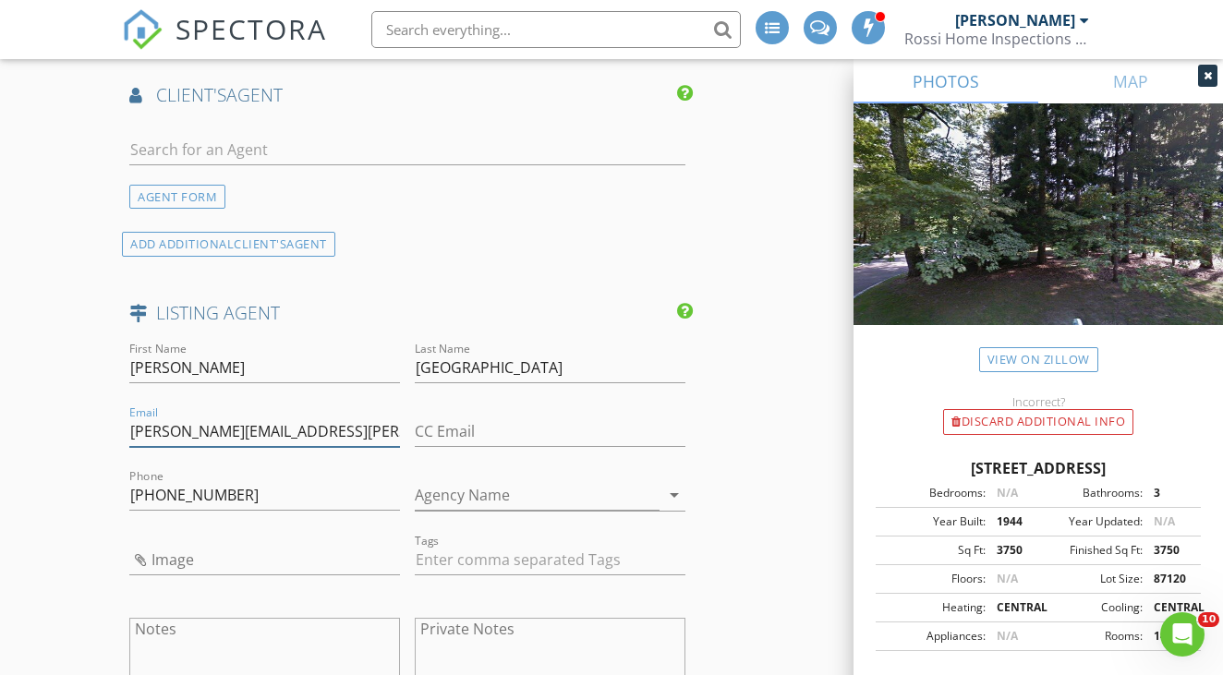
scroll to position [2295, 0]
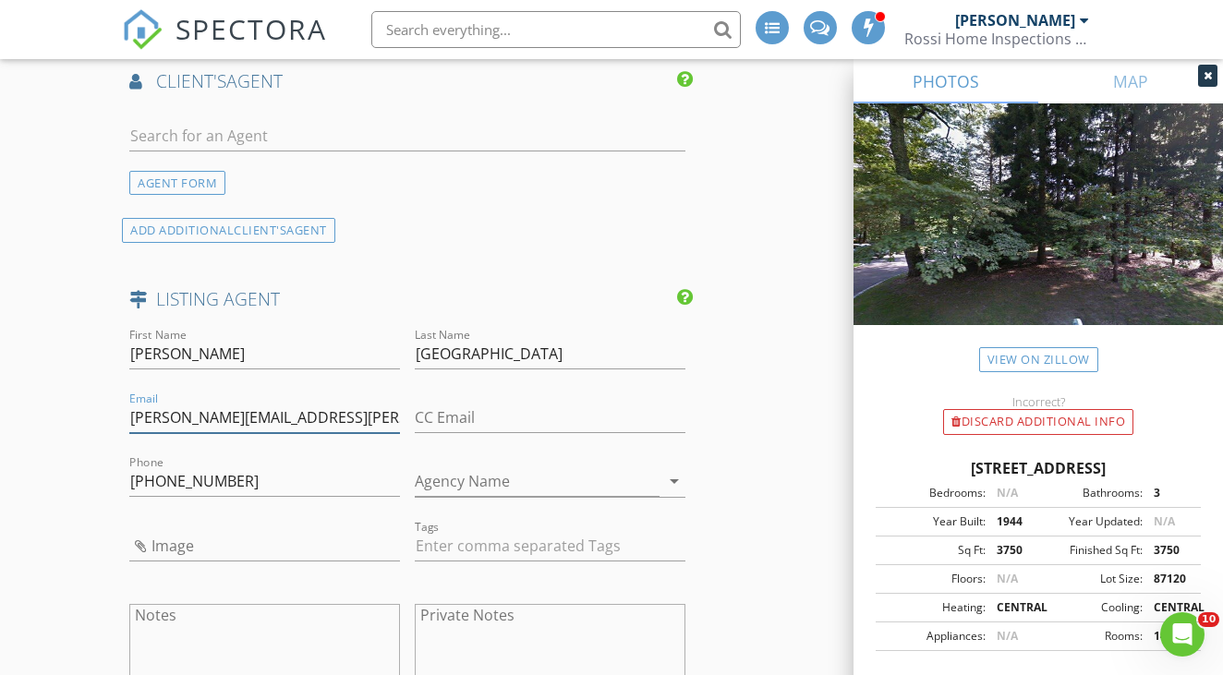
type input "john.messina@sothebysrealty.com"
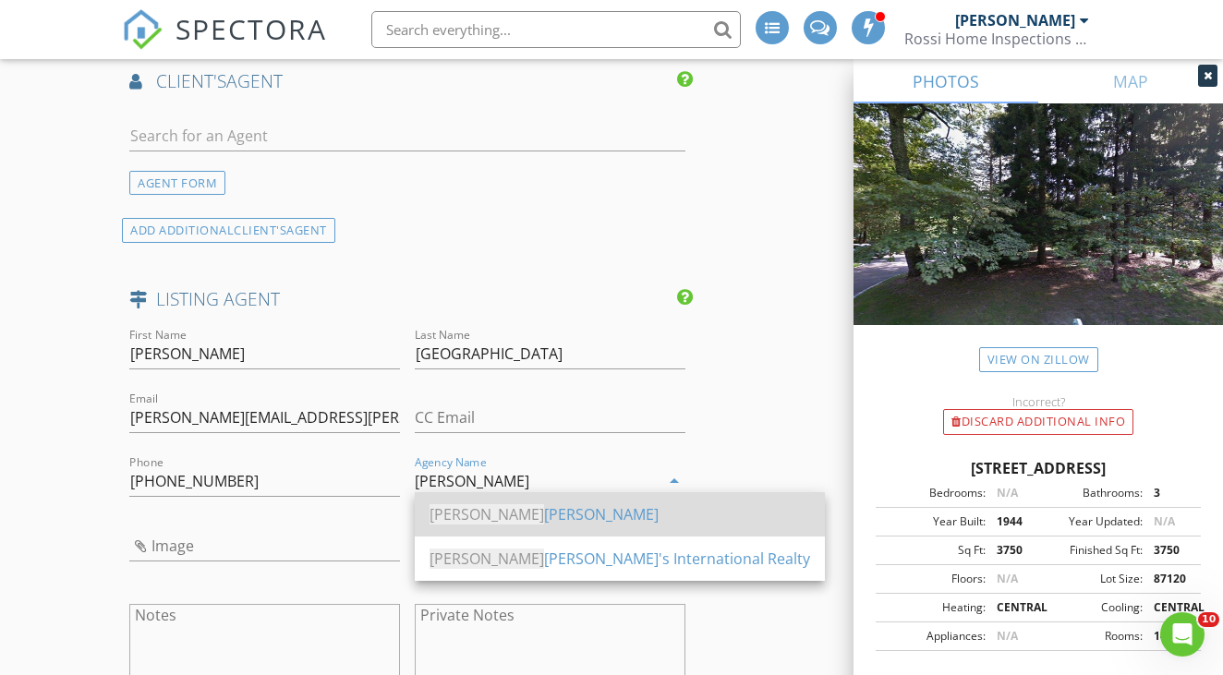
click at [489, 523] on div "Daniel Gale" at bounding box center [619, 514] width 380 height 22
type input "Daniel Gale"
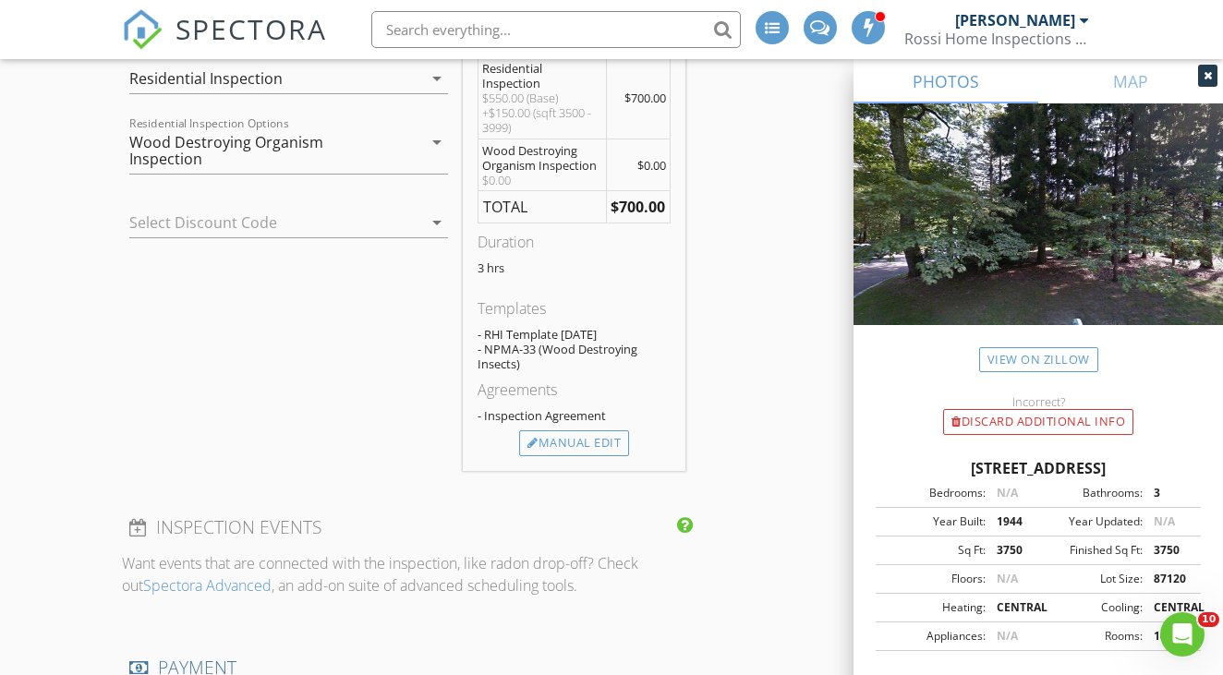
scroll to position [1505, 0]
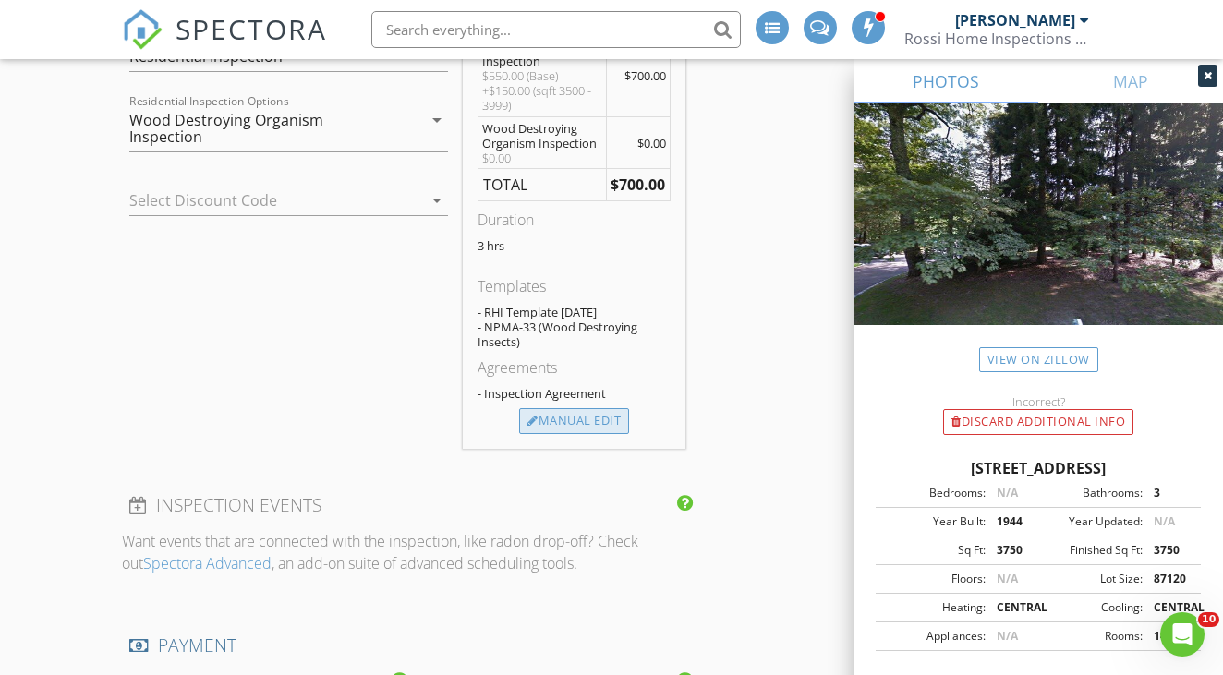
click at [566, 423] on div "Manual Edit" at bounding box center [574, 421] width 110 height 26
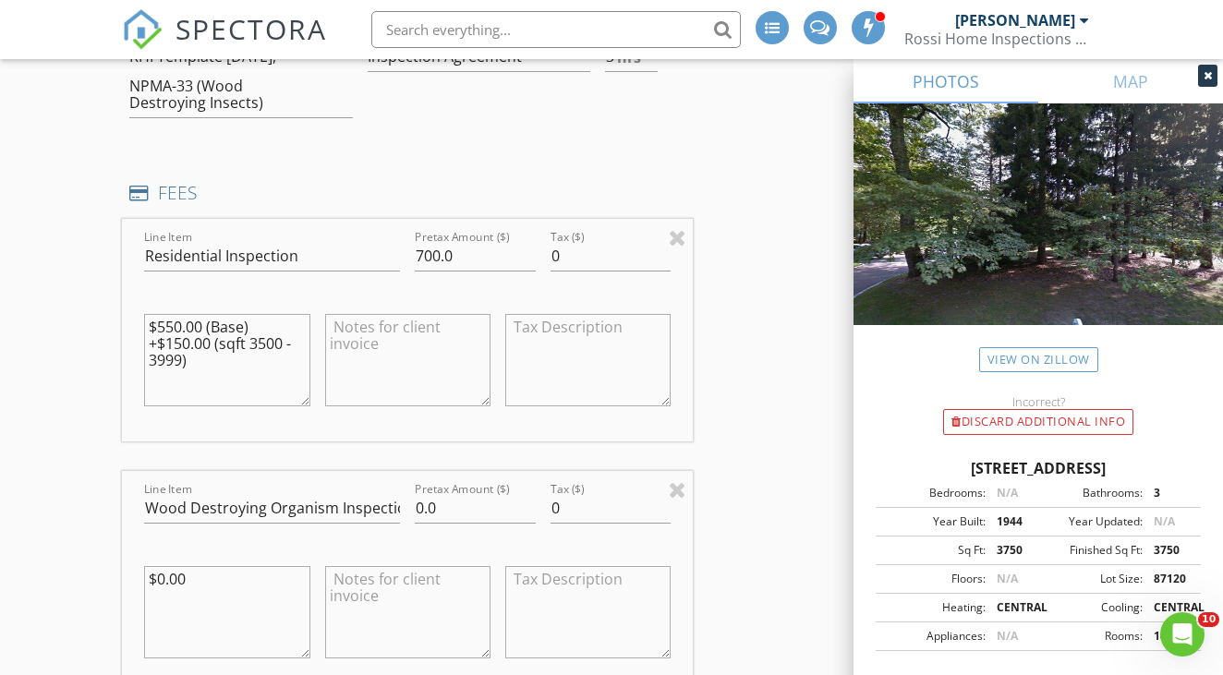
drag, startPoint x: 235, startPoint y: 358, endPoint x: 132, endPoint y: 313, distance: 112.1
click at [132, 313] on div "Line Item Residential Inspection Pretax Amount ($) 700.0 Tax ($) 0 $550.00 (Bas…" at bounding box center [407, 330] width 571 height 223
click at [432, 348] on textarea at bounding box center [407, 360] width 165 height 92
paste textarea "$550.00 (Base) +$150.00 (sqft 3500 - 3999)"
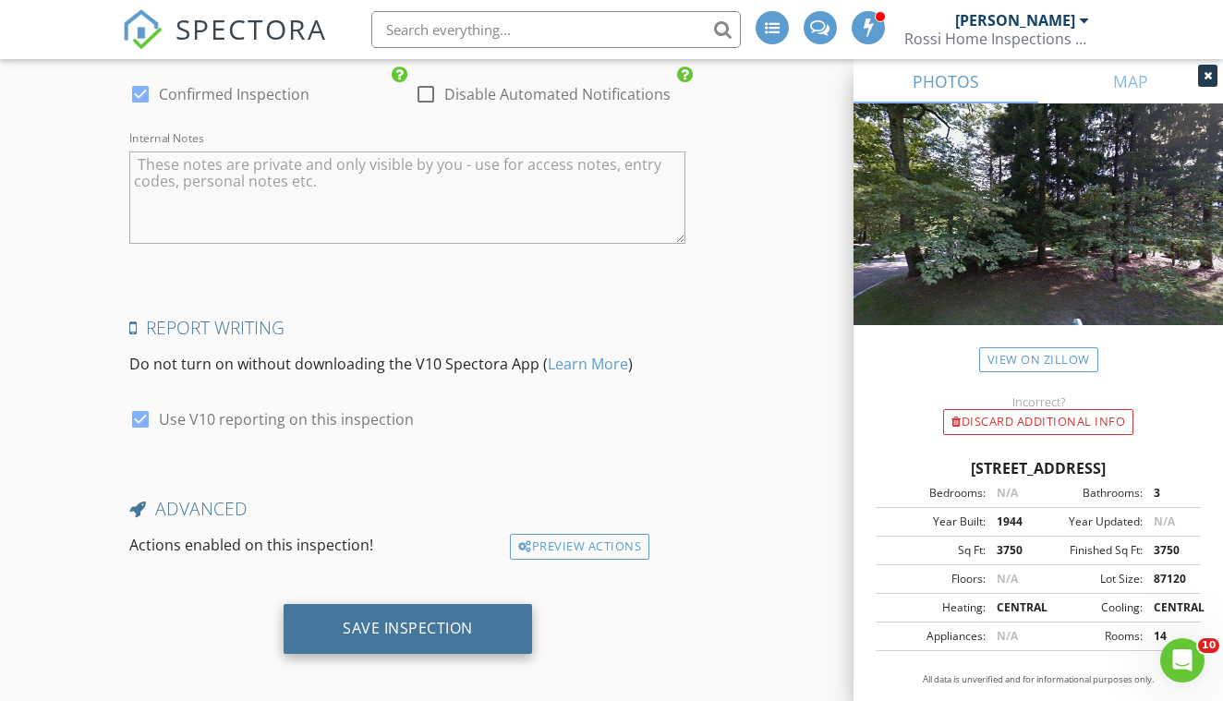
scroll to position [3639, 0]
type textarea "$550.00 (Base) +$150.00 (sqft 3500 - 3999)"
click at [326, 607] on div "Save Inspection" at bounding box center [408, 630] width 248 height 50
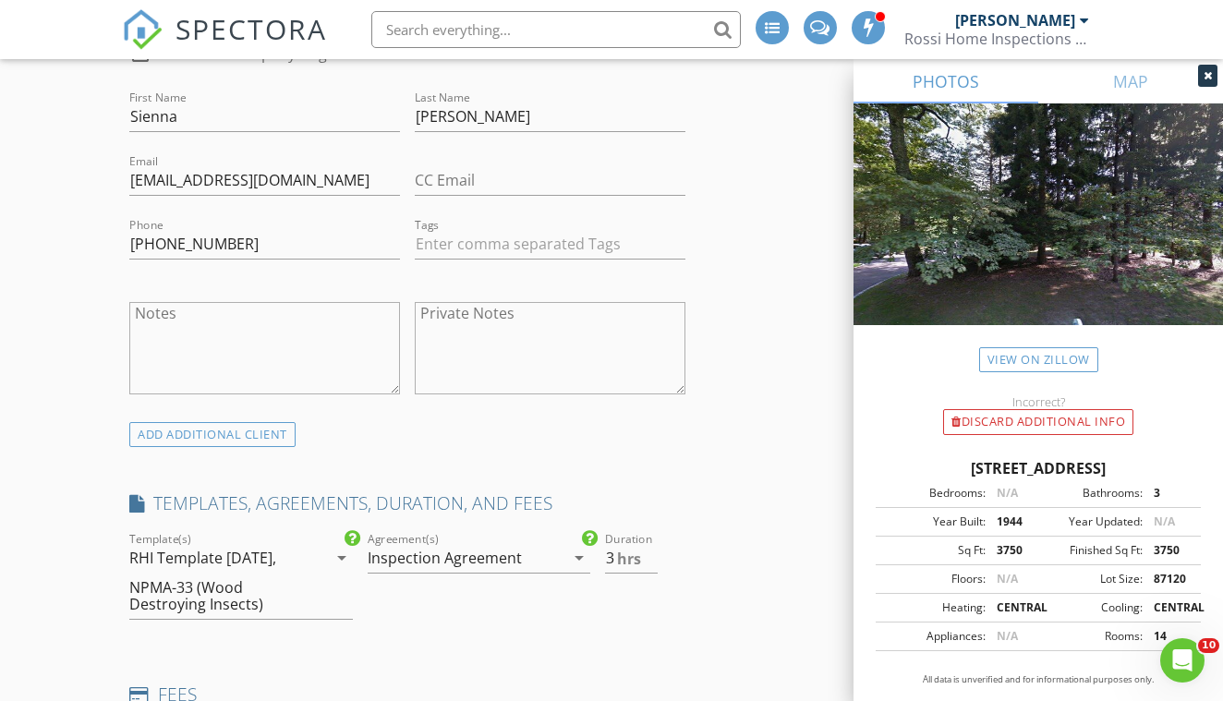
scroll to position [638, 0]
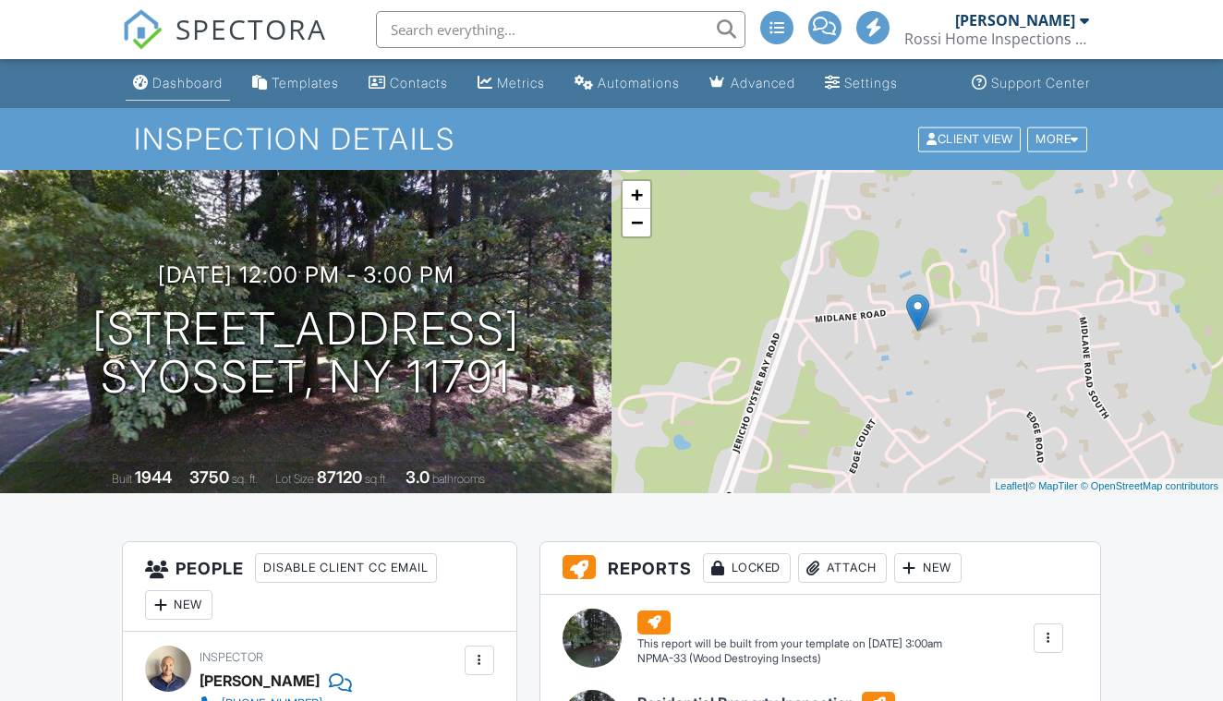
click at [201, 89] on div "Dashboard" at bounding box center [187, 83] width 70 height 16
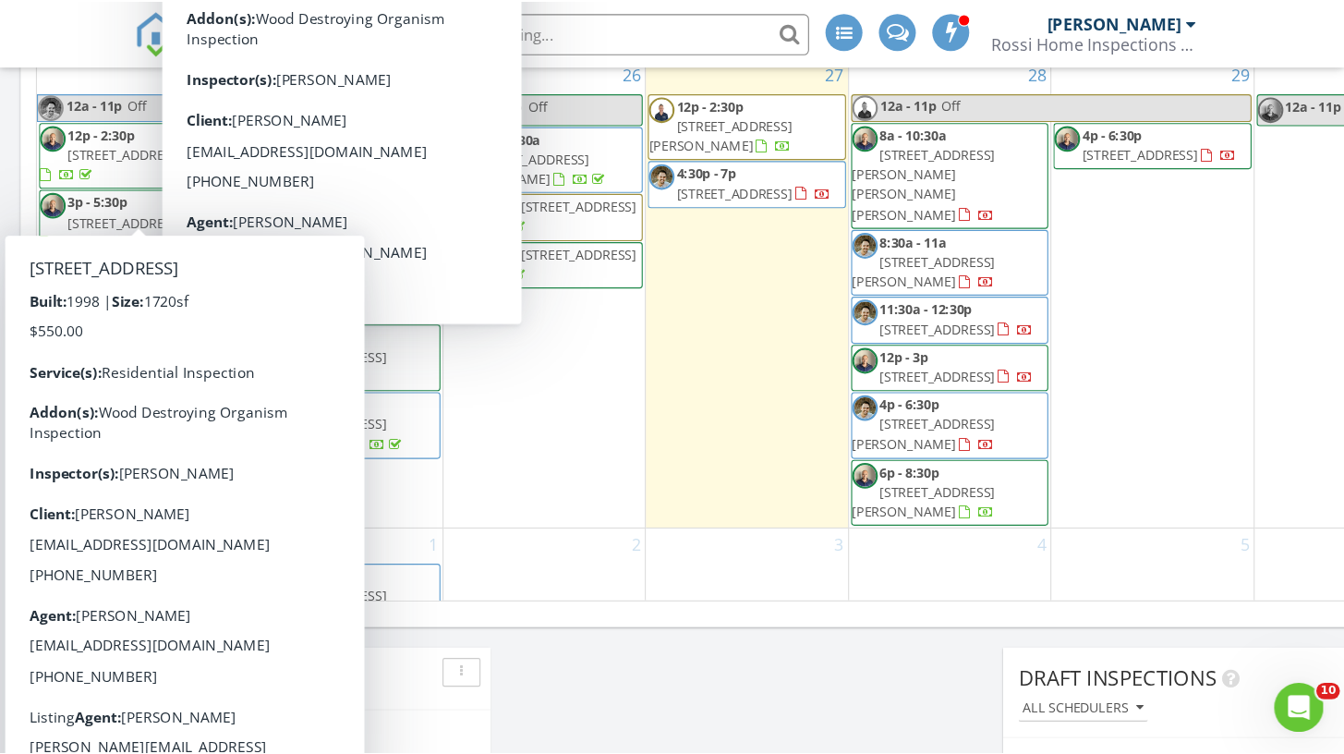
scroll to position [1193, 0]
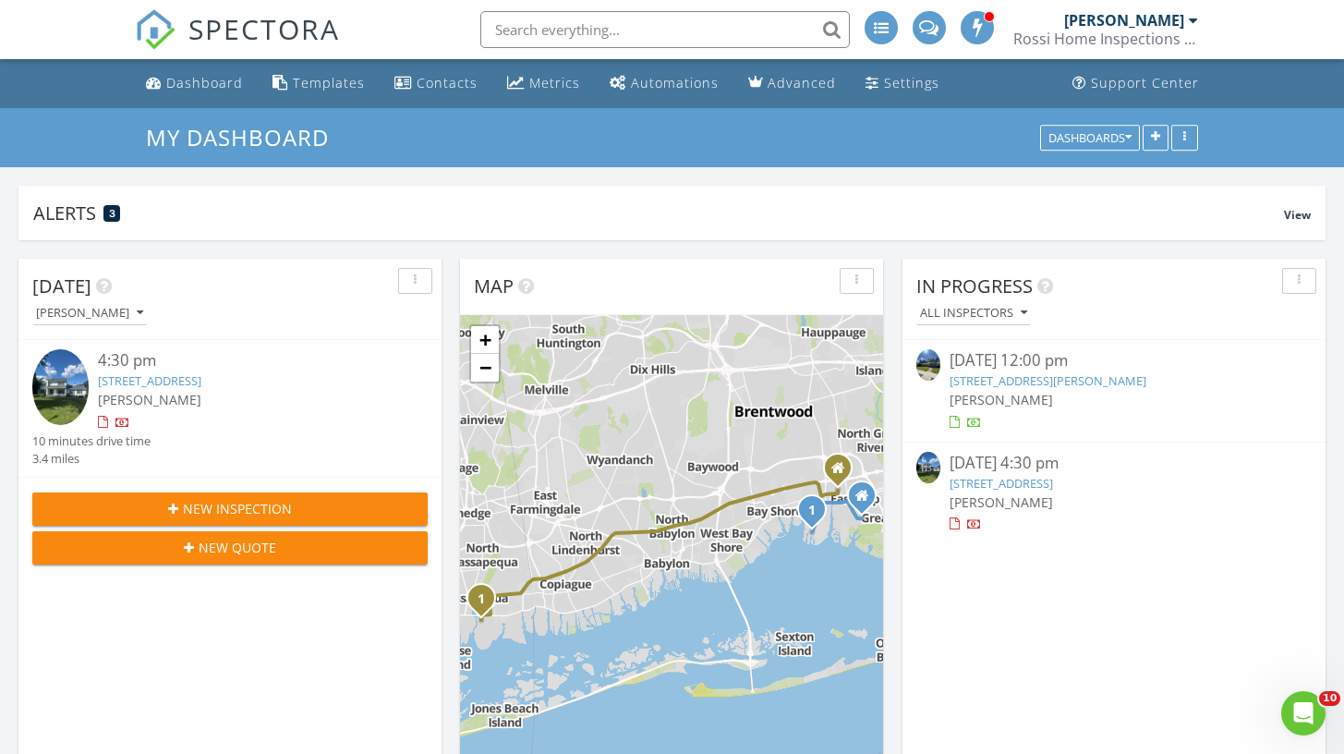
click at [1020, 479] on link "15 Cedar Ave Ext, Islip, NY 11751" at bounding box center [1000, 483] width 103 height 17
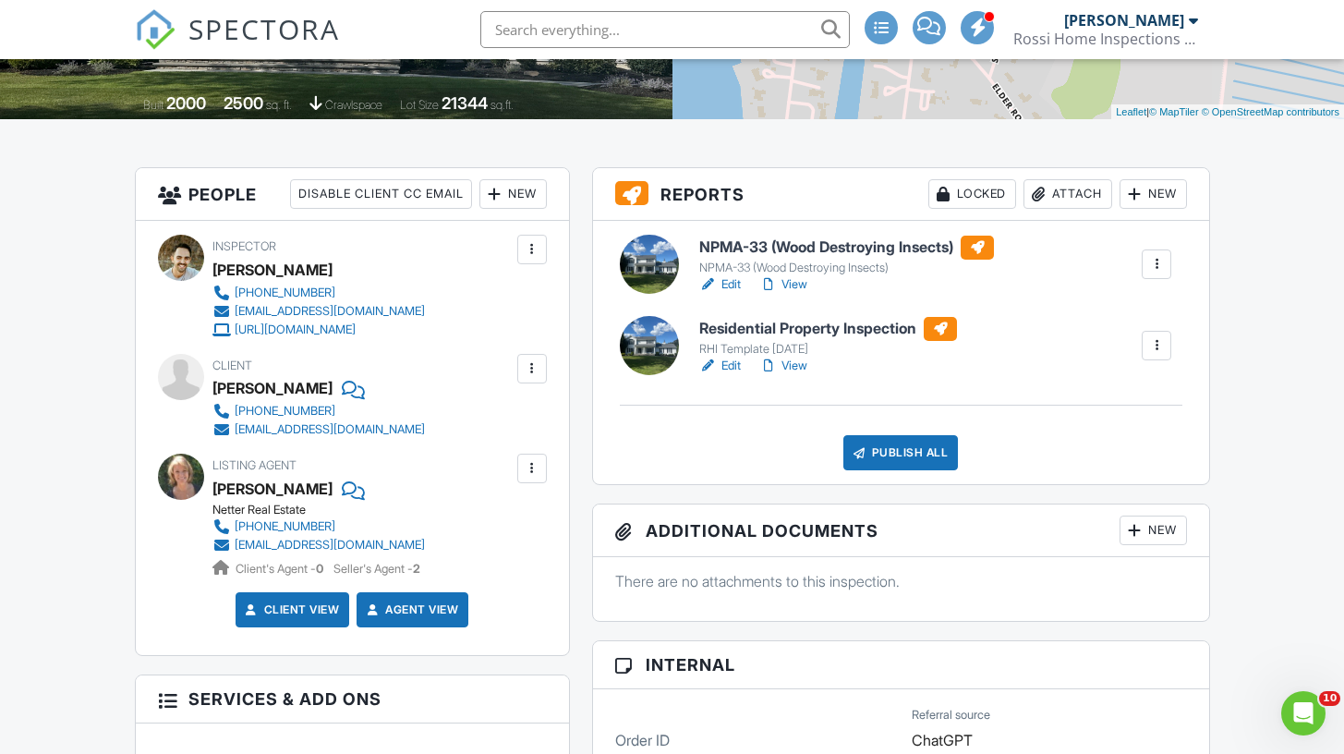
click at [802, 280] on link "View" at bounding box center [783, 284] width 48 height 18
click at [796, 365] on link "View" at bounding box center [783, 365] width 48 height 18
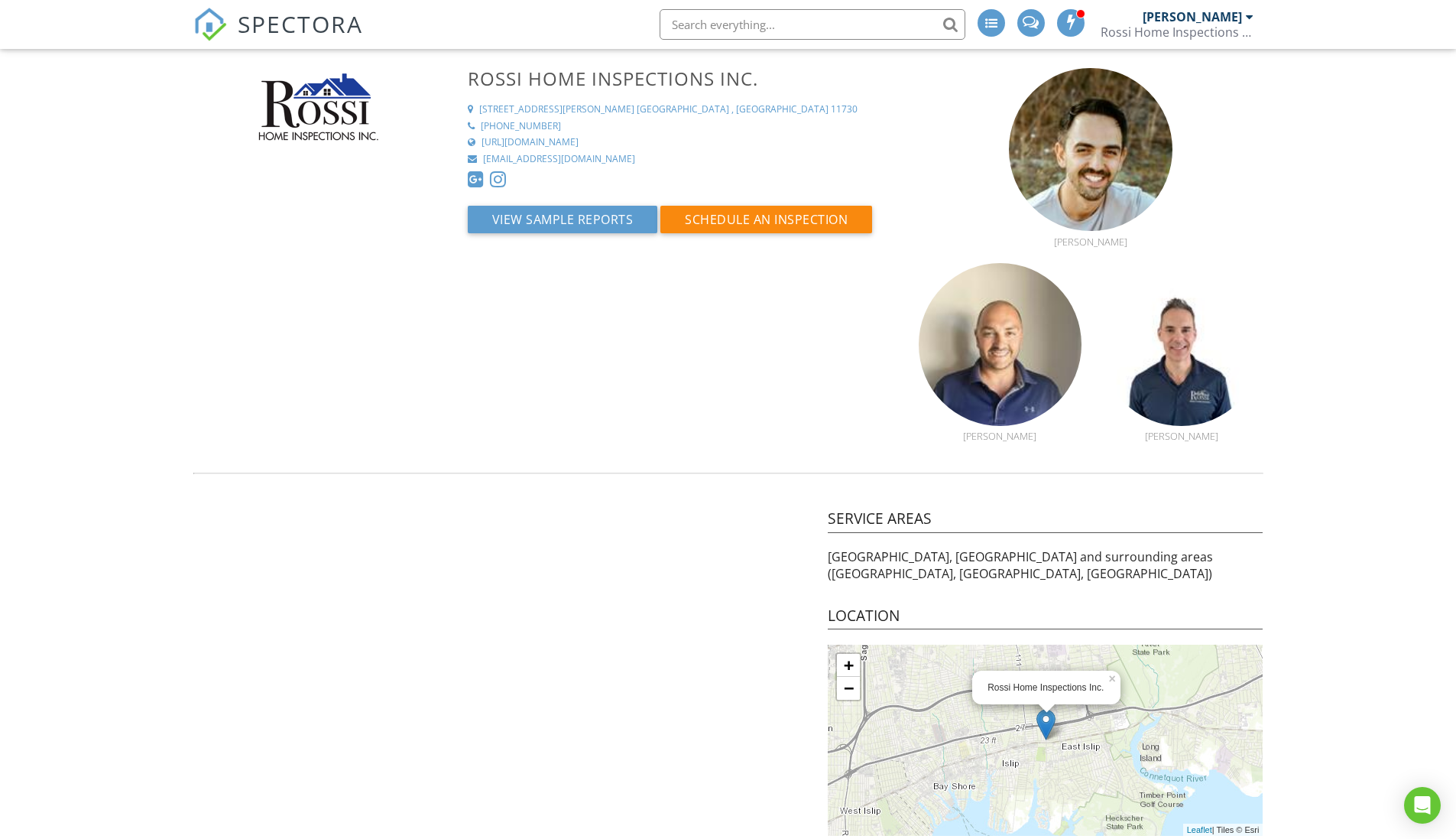
click at [332, 22] on span "SPECTORA" at bounding box center [300, 23] width 125 height 32
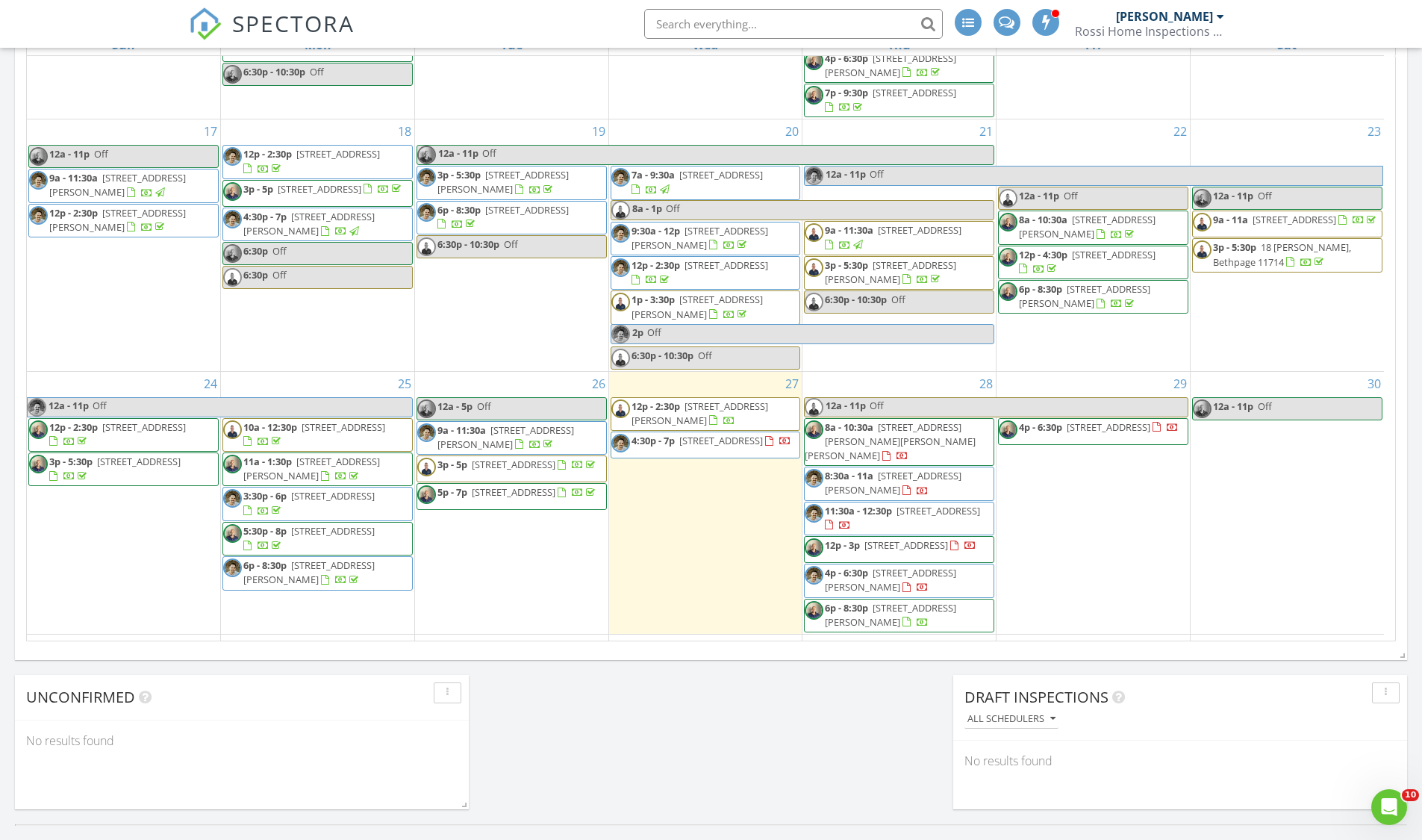
scroll to position [753, 0]
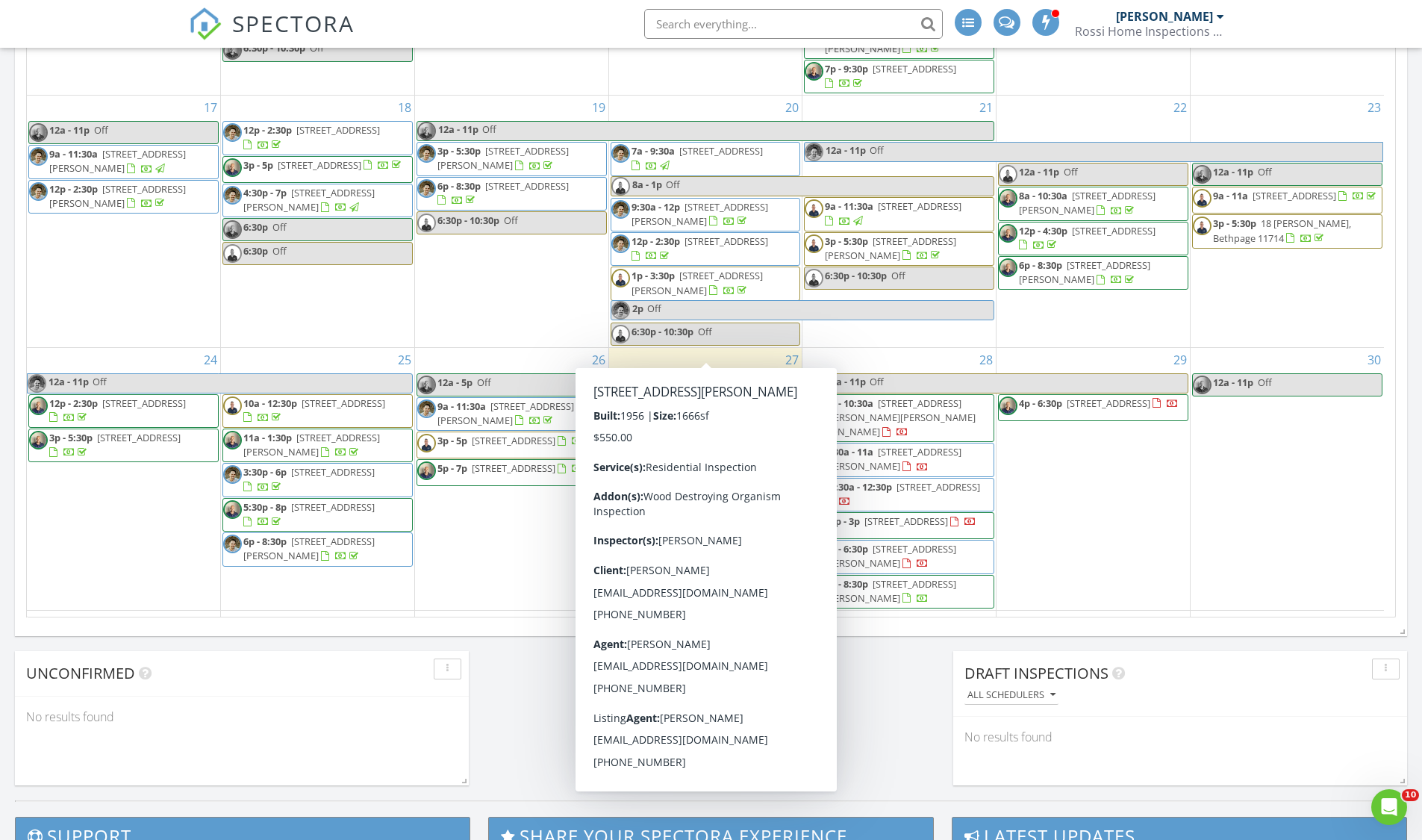
click at [757, 376] on span "12p - 2:30p 31 Morton Ave, Massapequa 11758" at bounding box center [706, 390] width 189 height 29
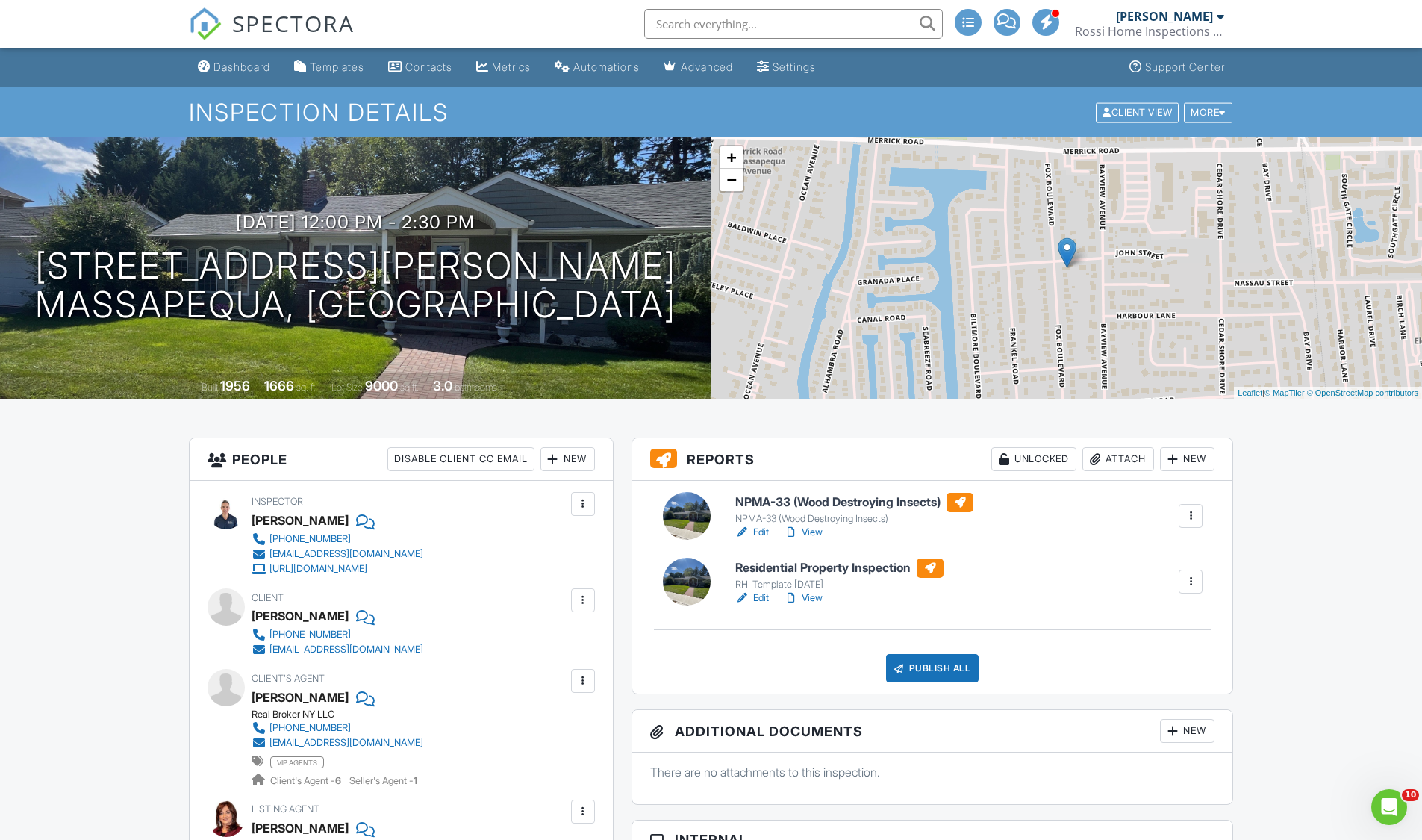
click at [809, 596] on link "View" at bounding box center [804, 598] width 39 height 15
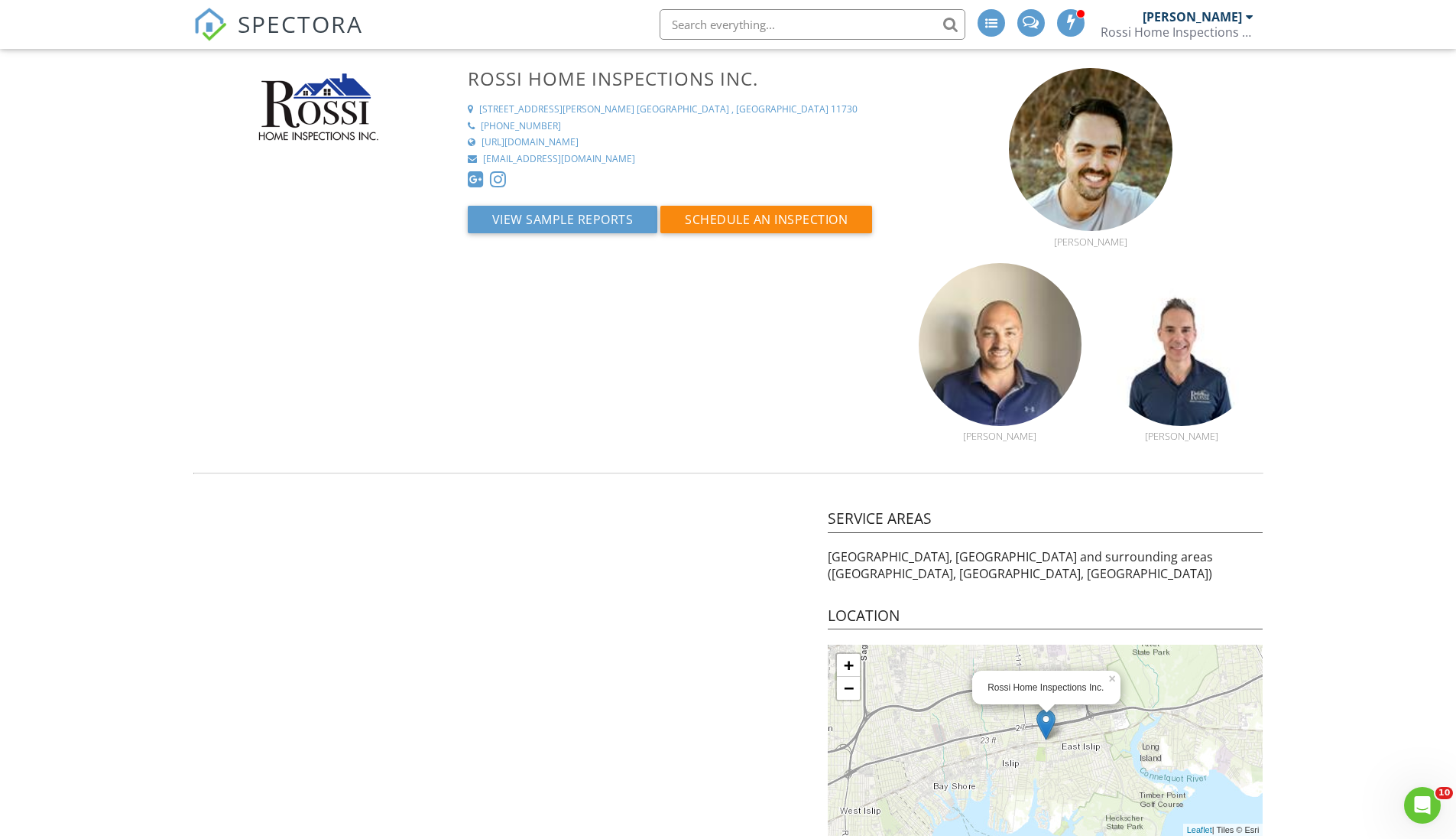
click at [291, 33] on span "SPECTORA" at bounding box center [300, 23] width 125 height 32
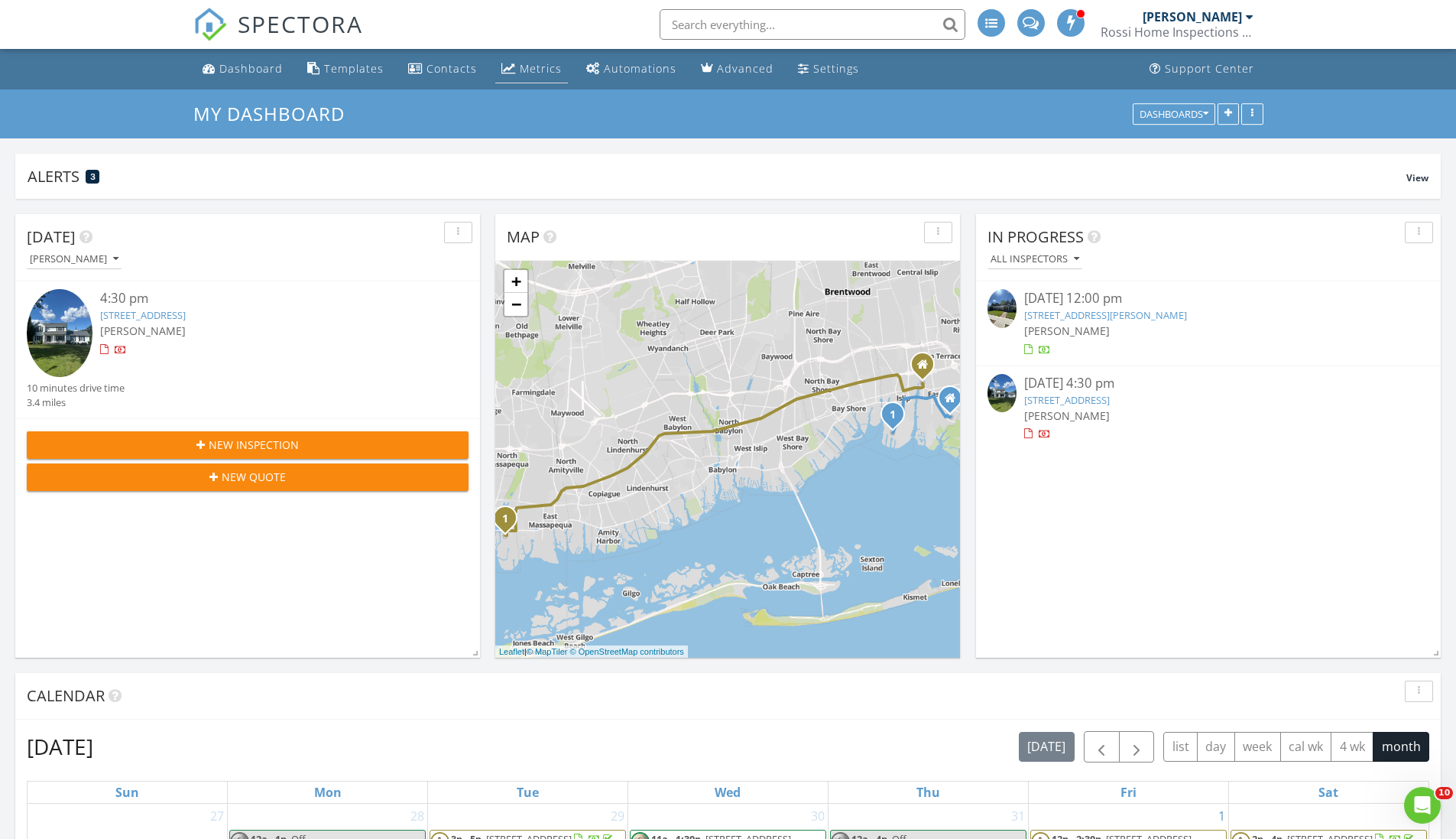
click at [530, 65] on div "Metrics" at bounding box center [541, 69] width 42 height 15
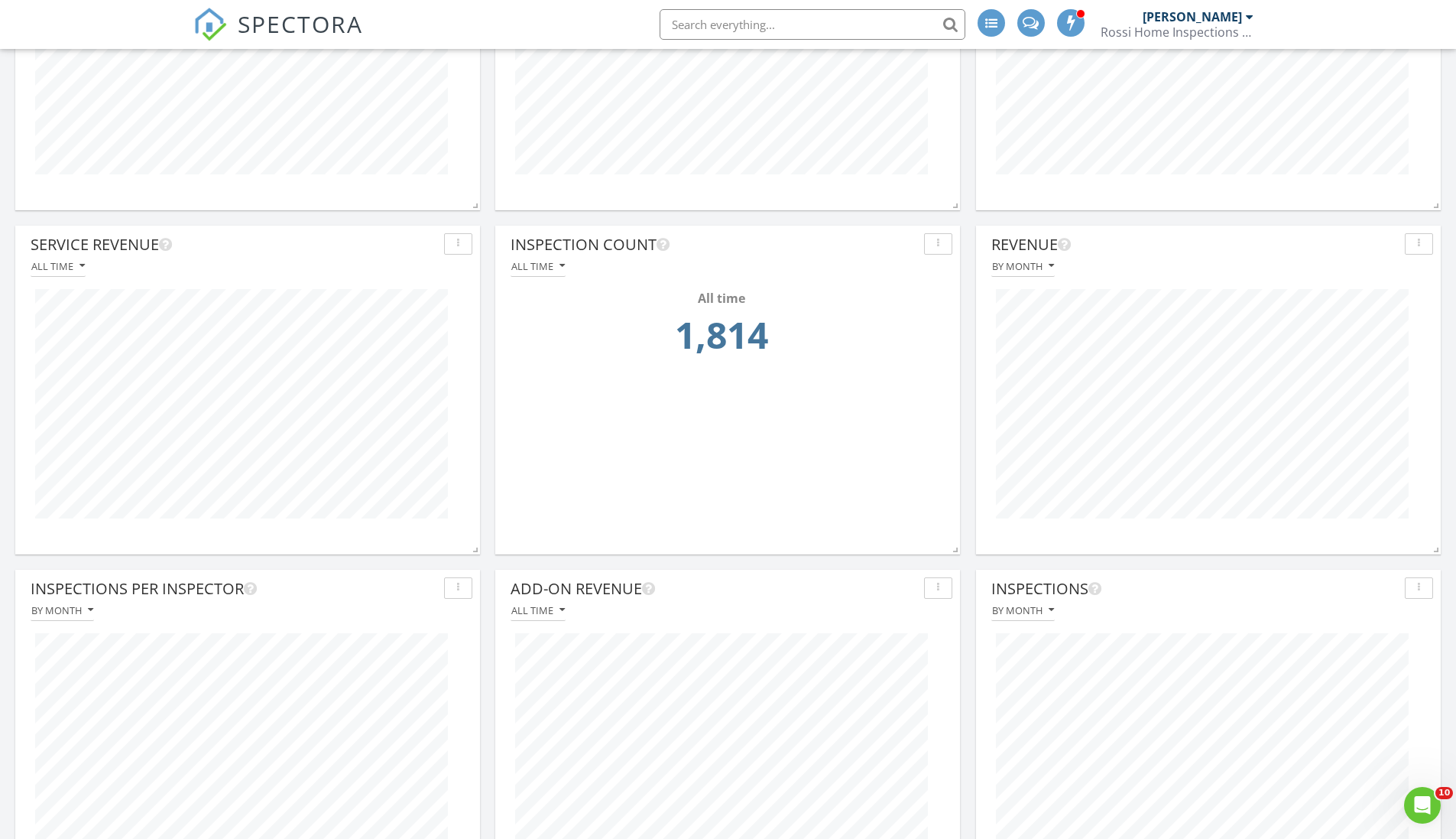
scroll to position [49, 0]
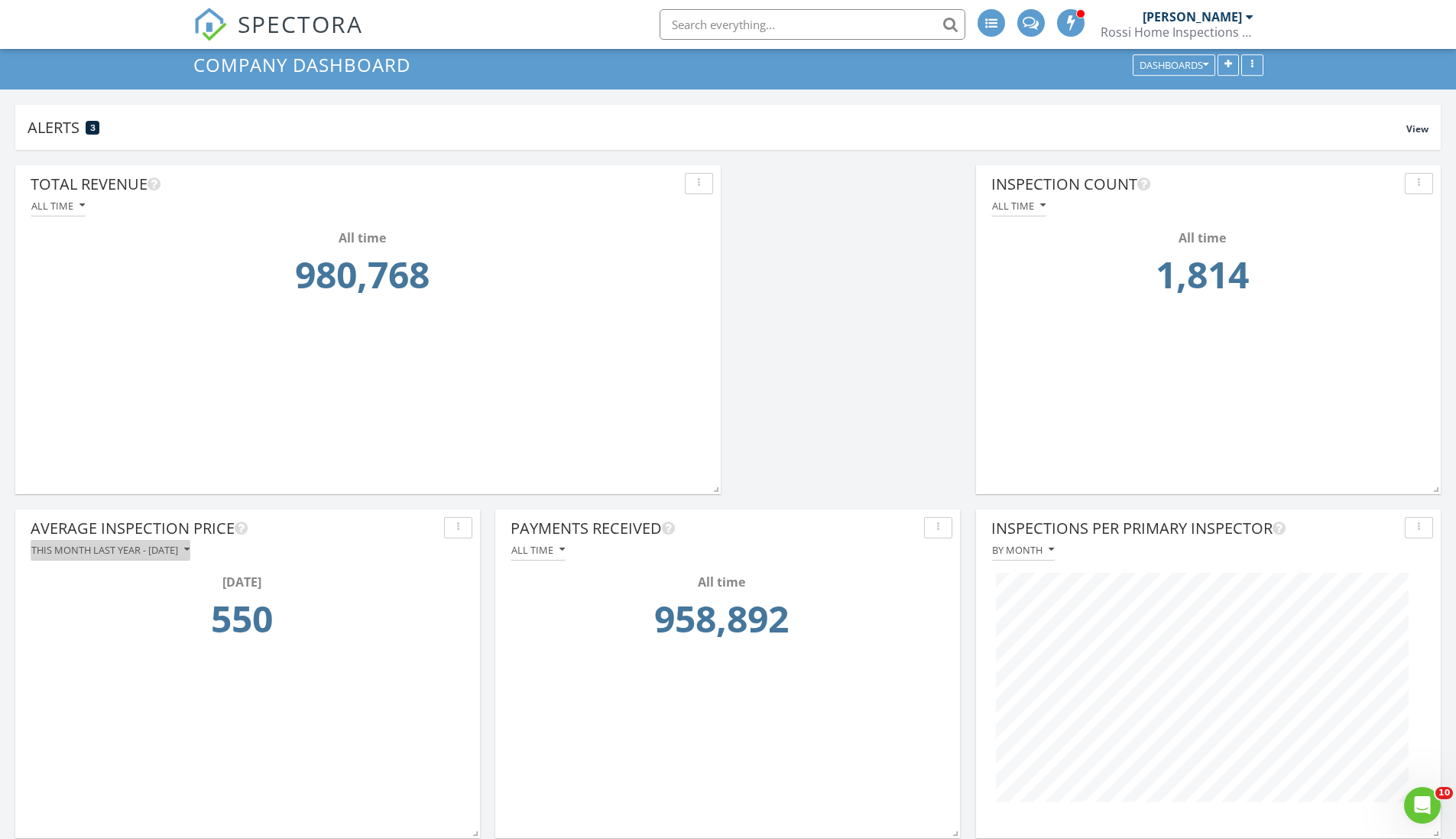
click at [190, 550] on div "This month last year - August 2024" at bounding box center [110, 550] width 158 height 11
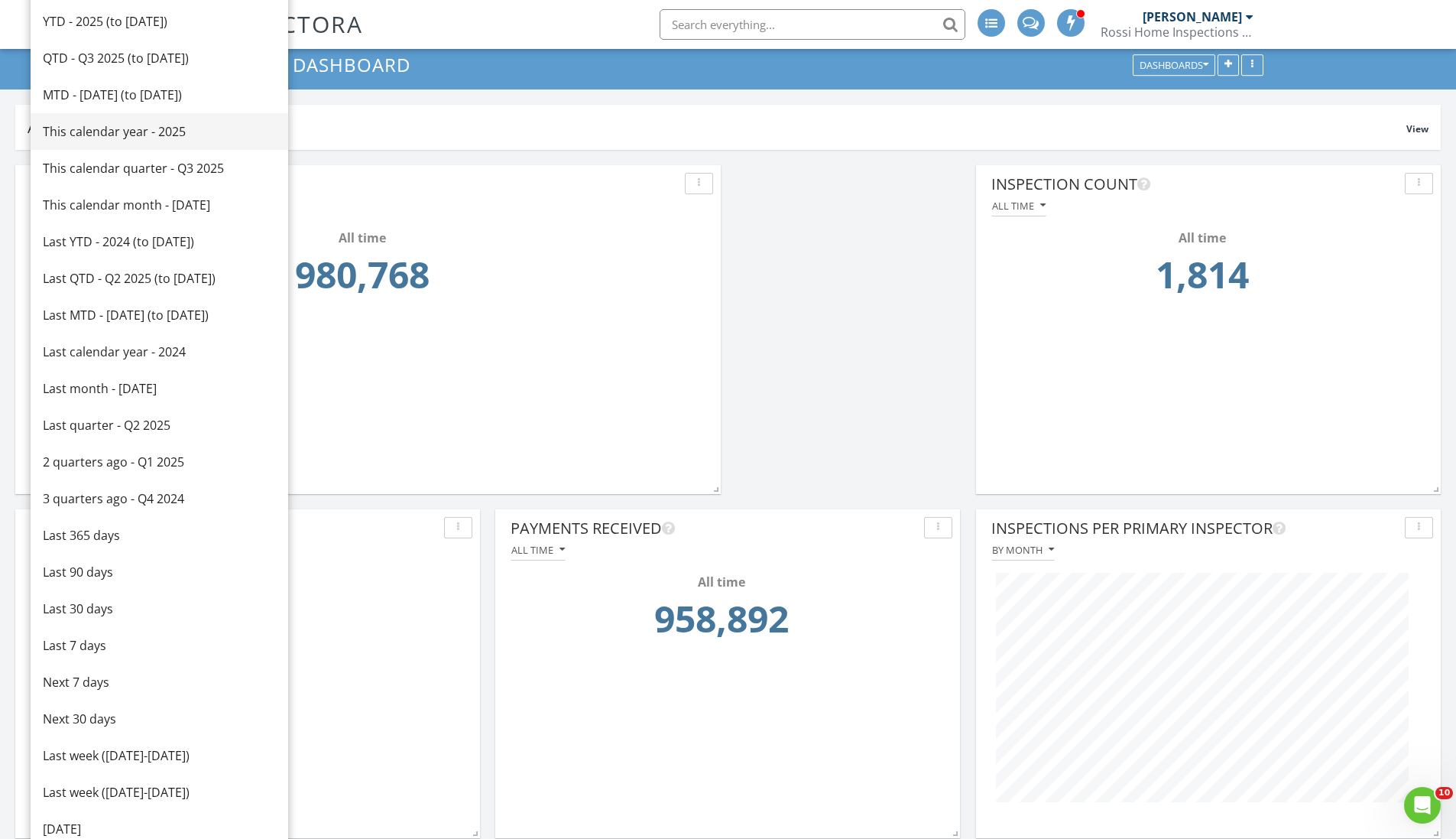
click at [92, 133] on div "This calendar year - 2025" at bounding box center [160, 132] width 233 height 18
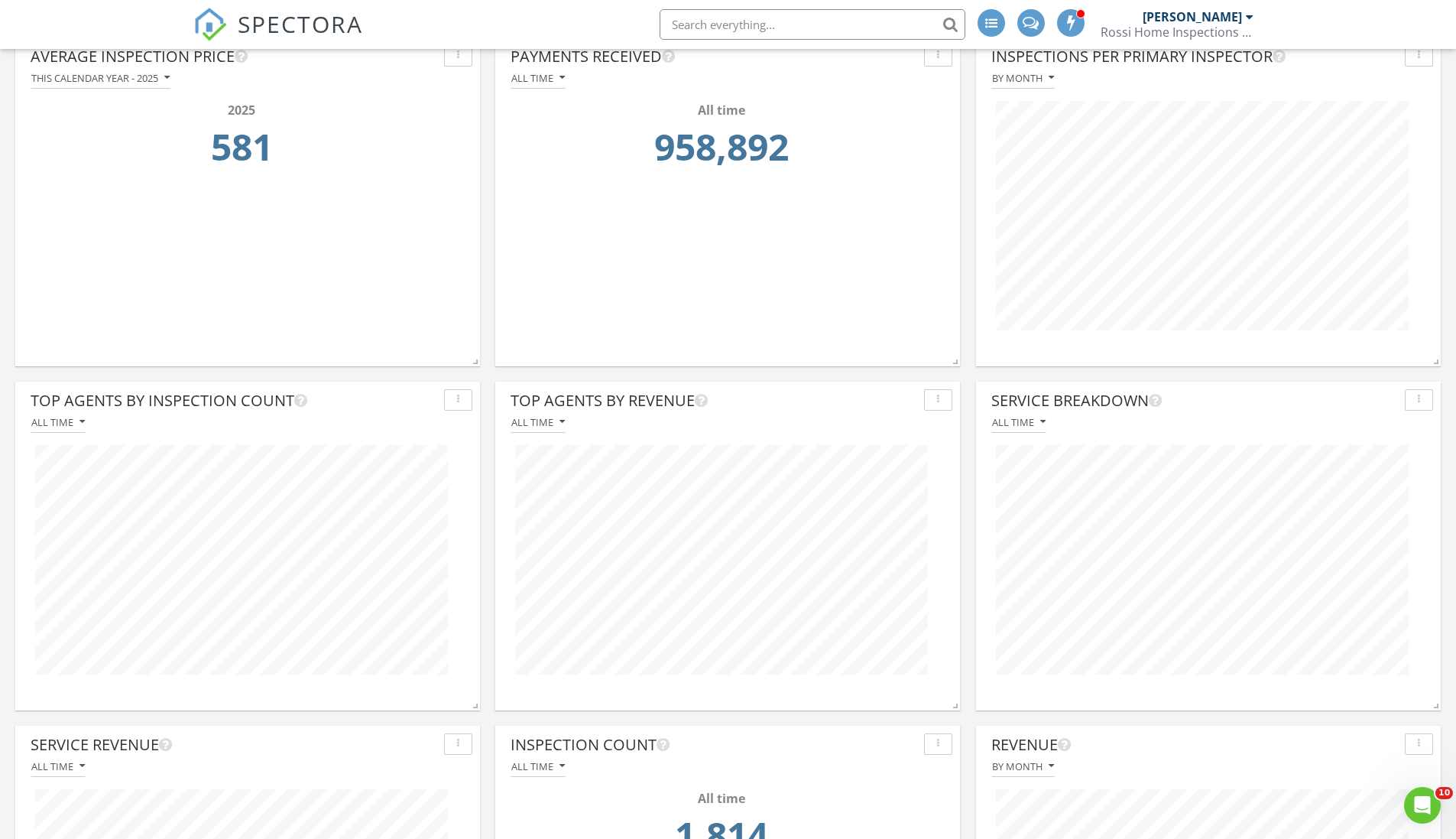
scroll to position [0, 0]
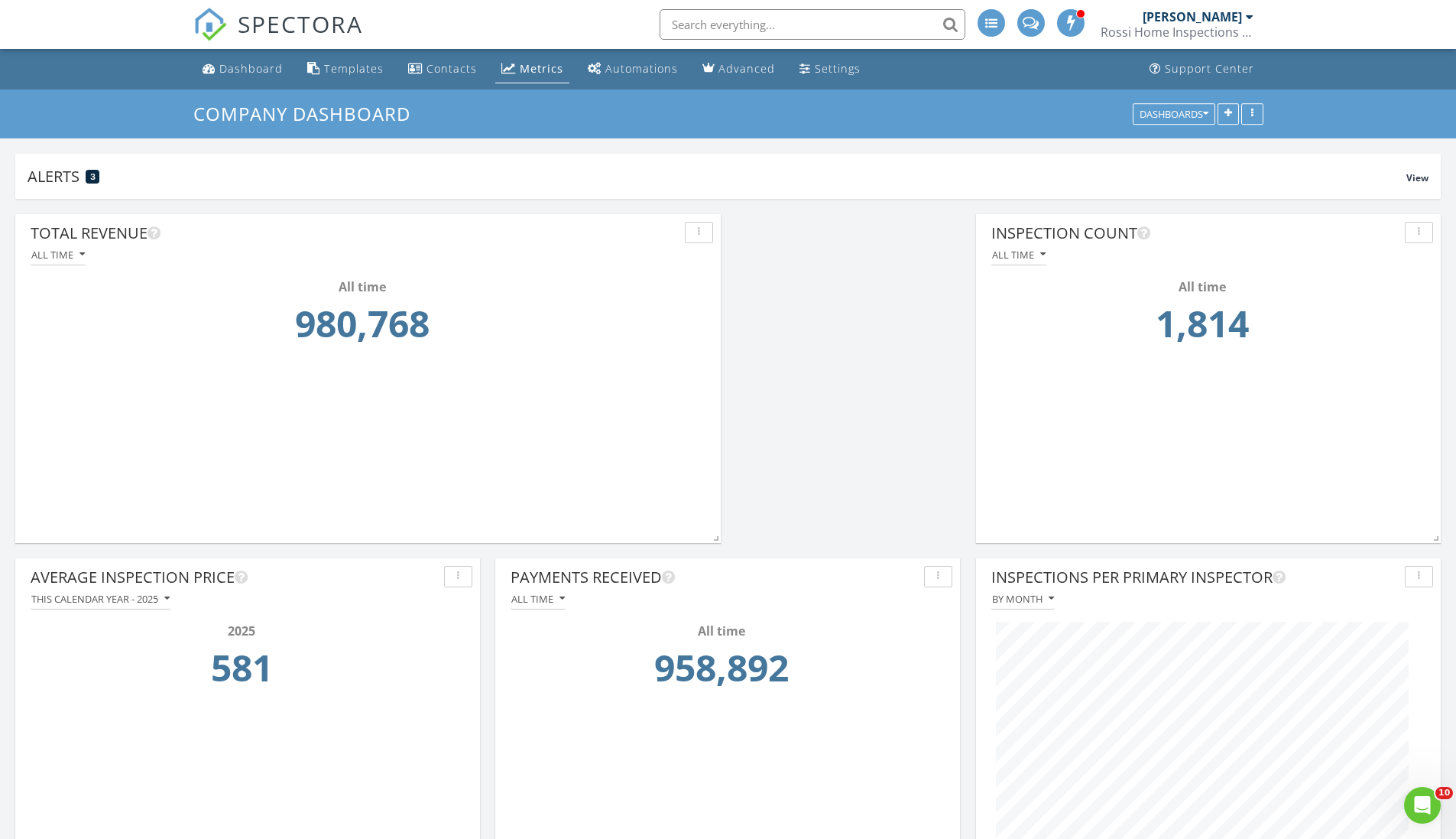
click at [336, 15] on span "SPECTORA" at bounding box center [300, 23] width 125 height 32
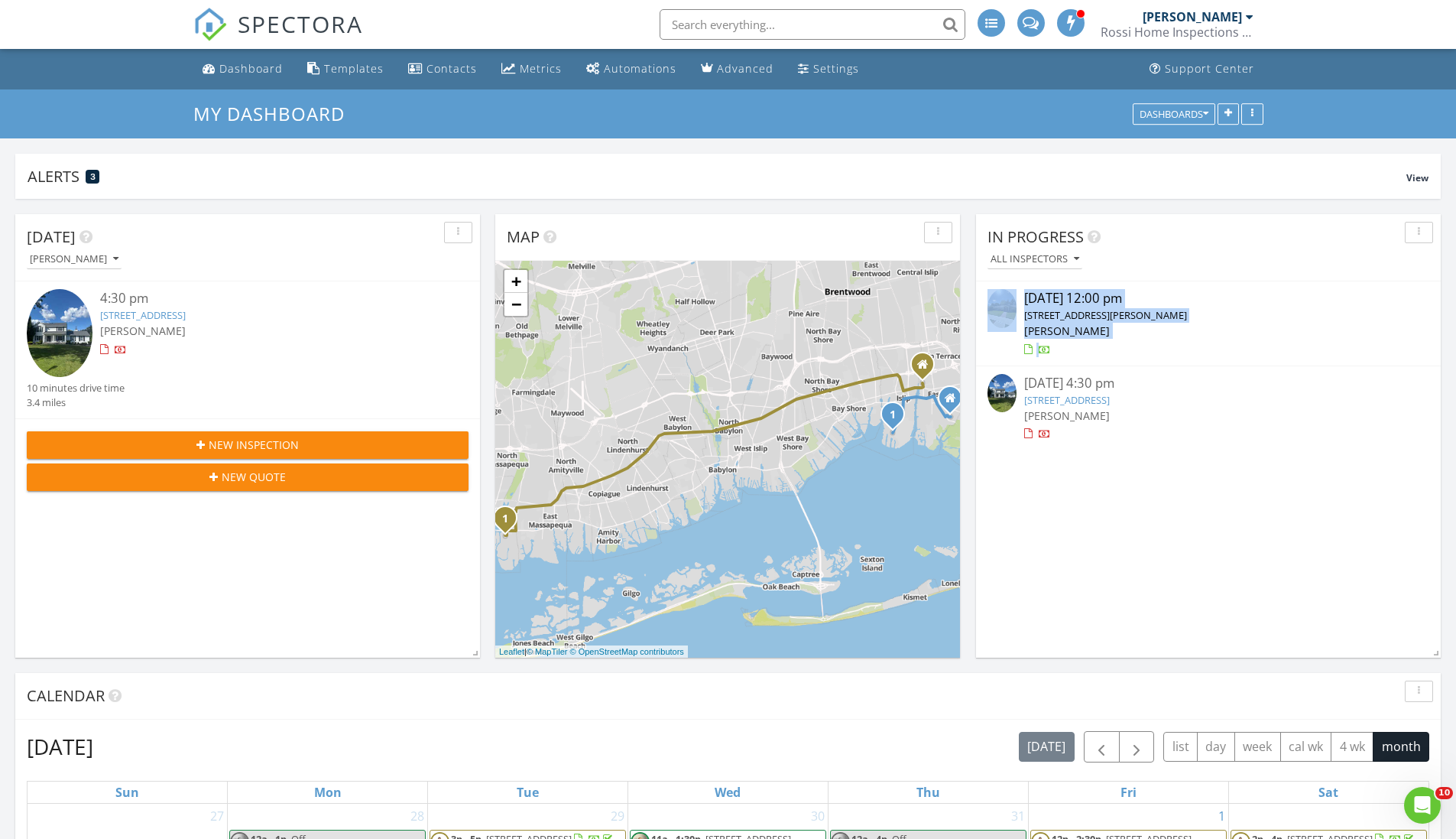
click at [1090, 314] on link "[STREET_ADDRESS][PERSON_NAME]" at bounding box center [1106, 315] width 163 height 14
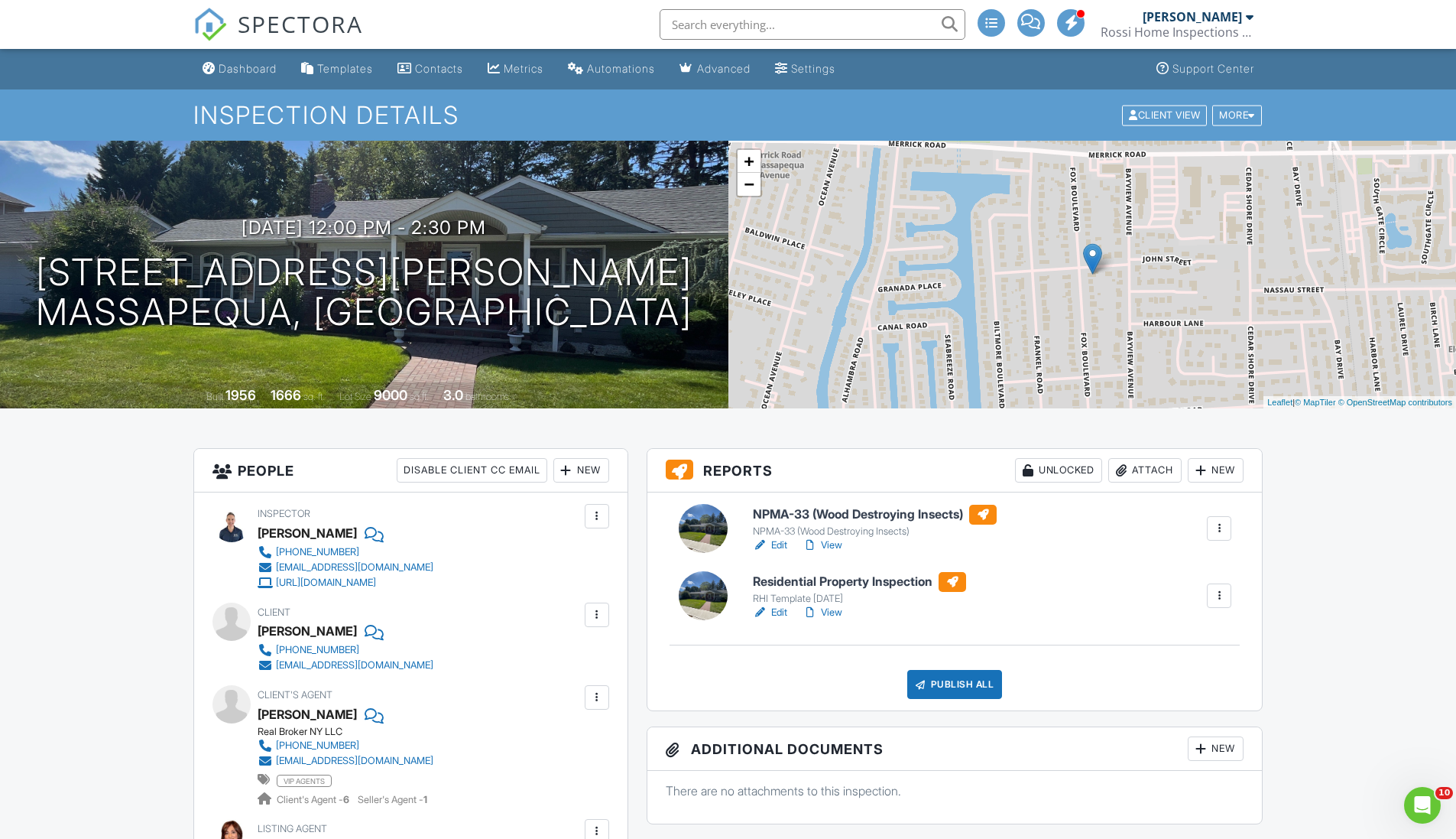
click at [830, 544] on link "View" at bounding box center [823, 545] width 40 height 15
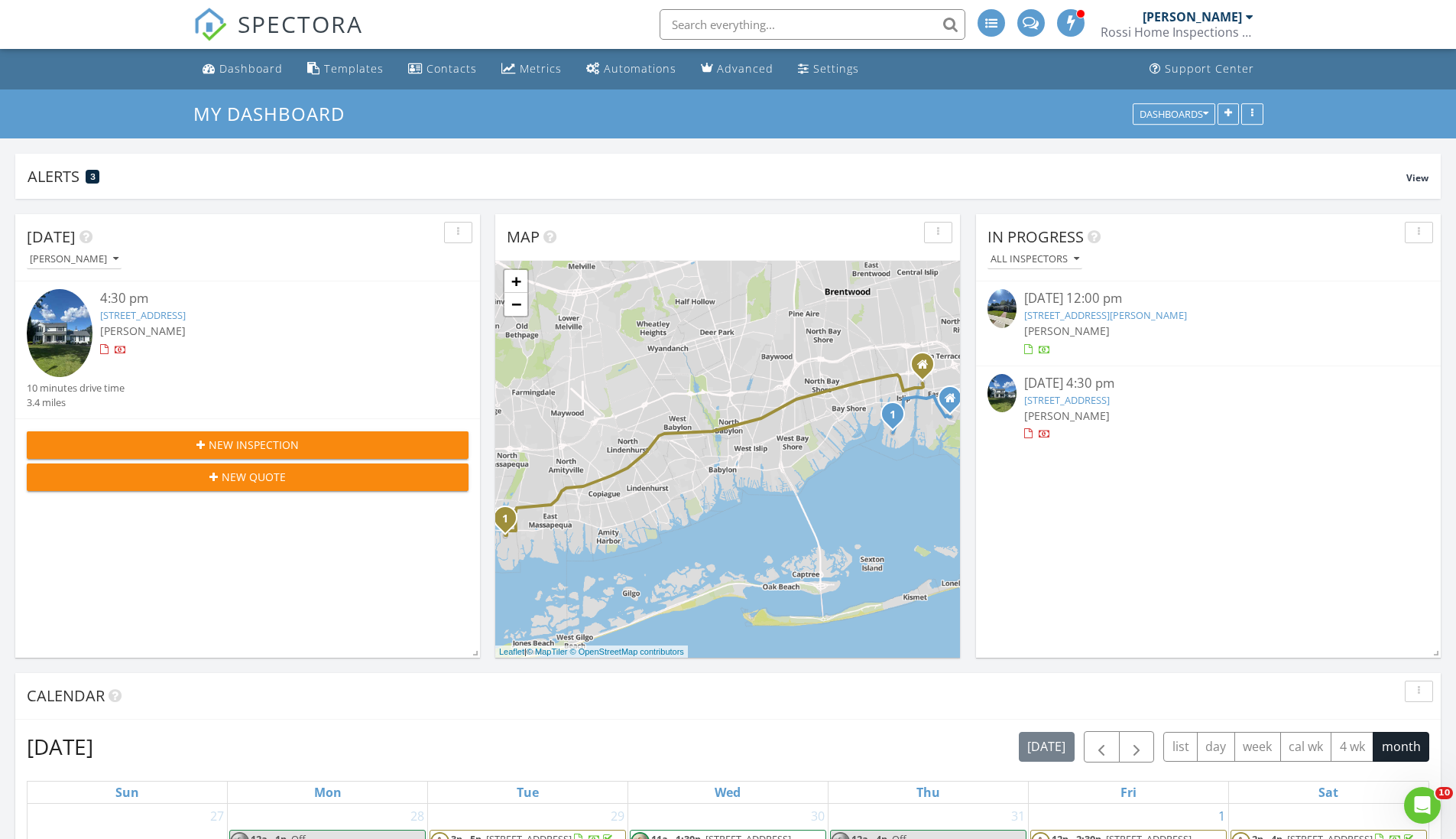
click at [1114, 311] on link "[STREET_ADDRESS][PERSON_NAME]" at bounding box center [1106, 315] width 163 height 14
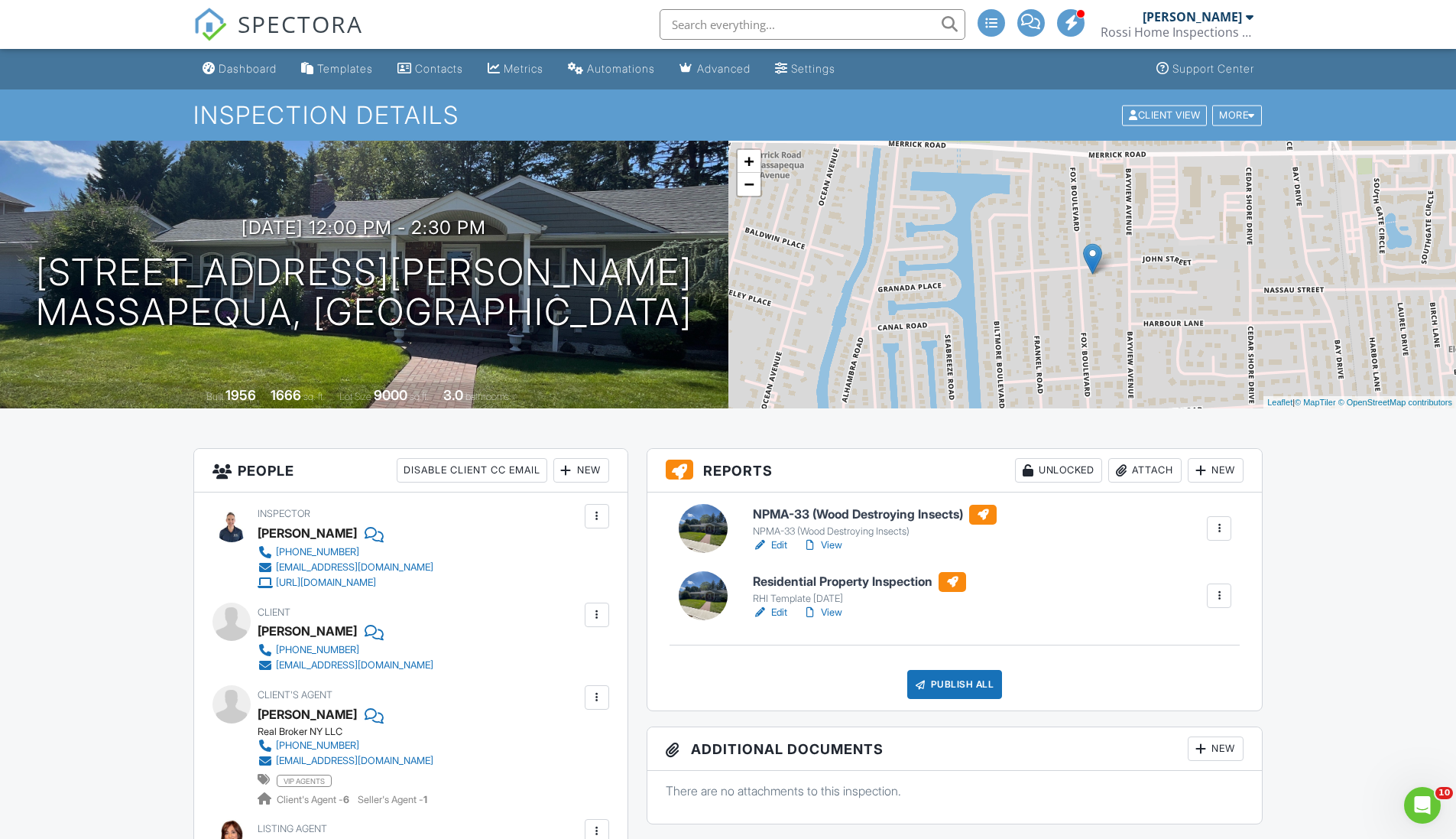
click at [328, 27] on span "SPECTORA" at bounding box center [300, 23] width 125 height 32
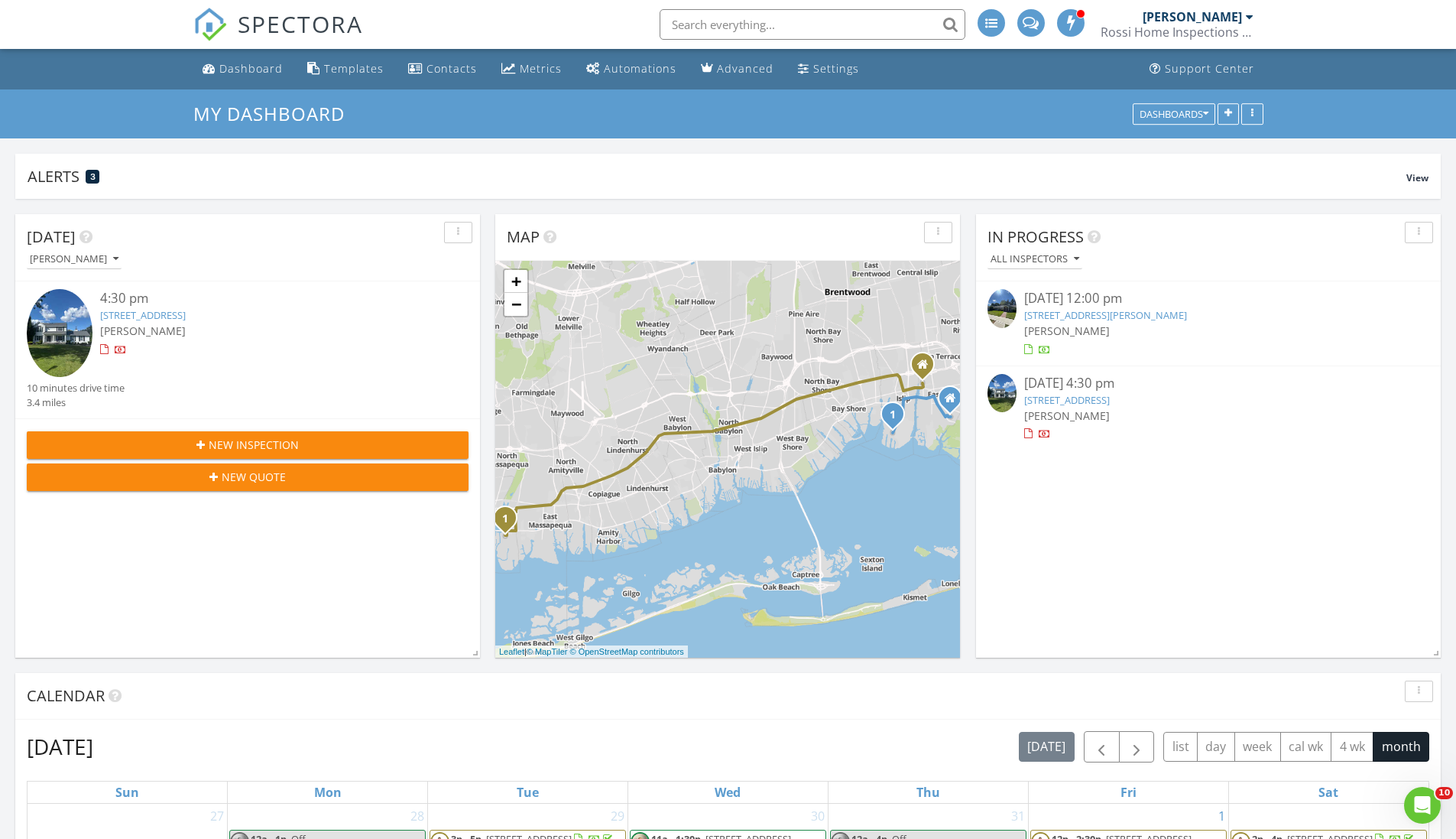
click at [1126, 311] on link "31 Morton Ave, Massapequa, NY 11758" at bounding box center [1106, 315] width 163 height 14
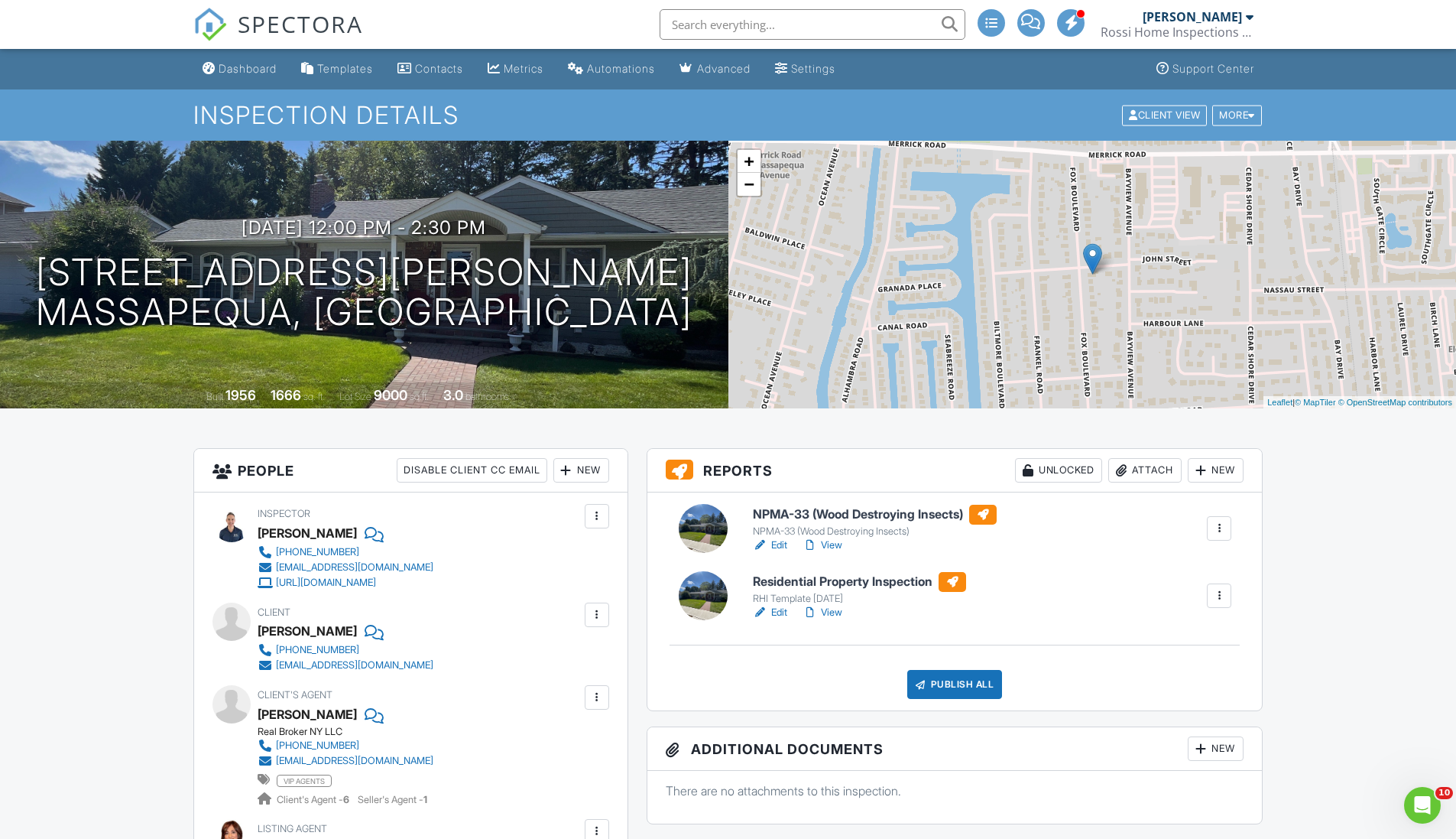
click at [829, 615] on link "View" at bounding box center [823, 613] width 40 height 15
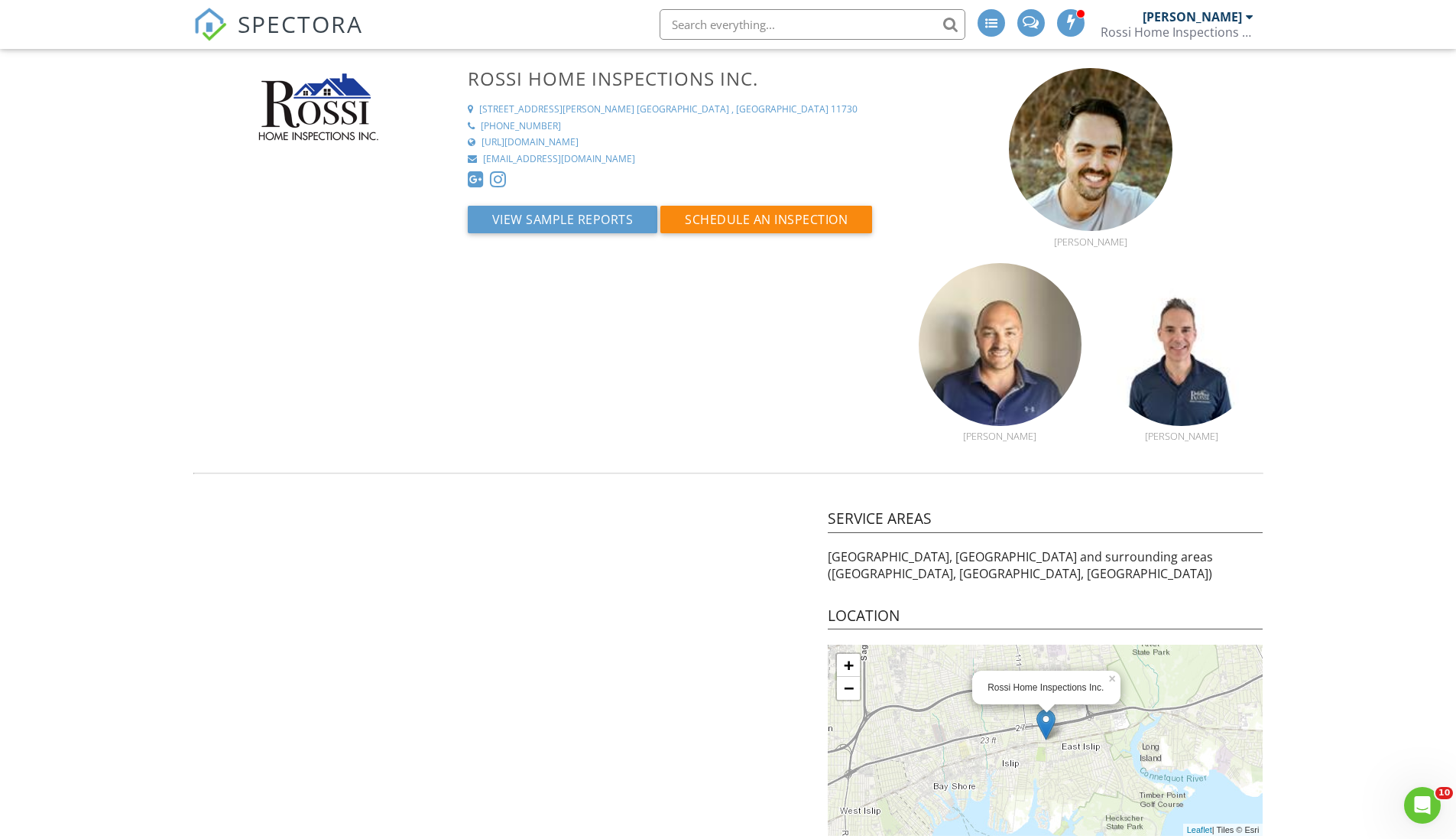
click at [315, 24] on span "SPECTORA" at bounding box center [300, 23] width 125 height 32
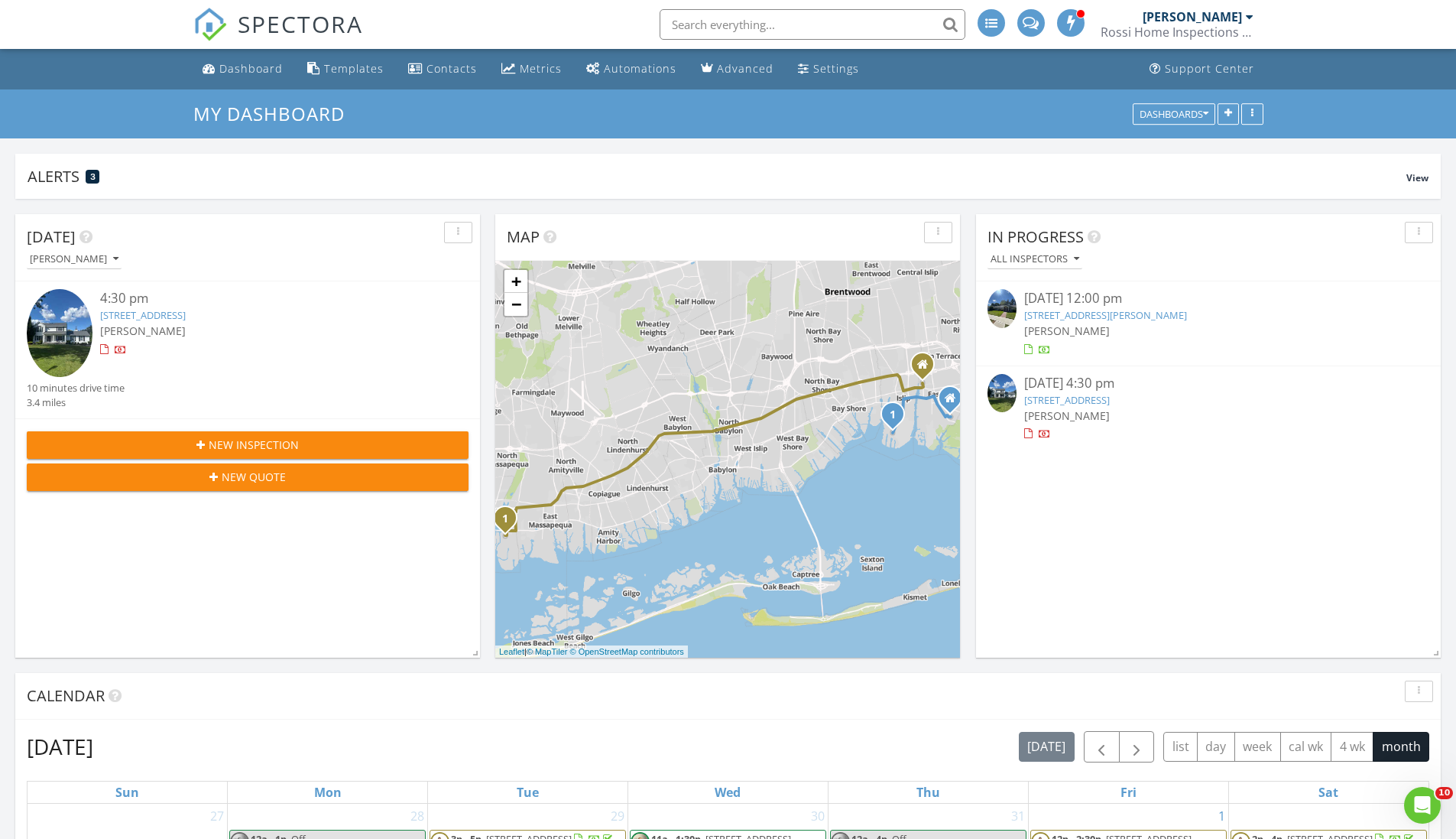
click at [1137, 320] on link "31 Morton Ave, Massapequa, NY 11758" at bounding box center [1106, 315] width 163 height 14
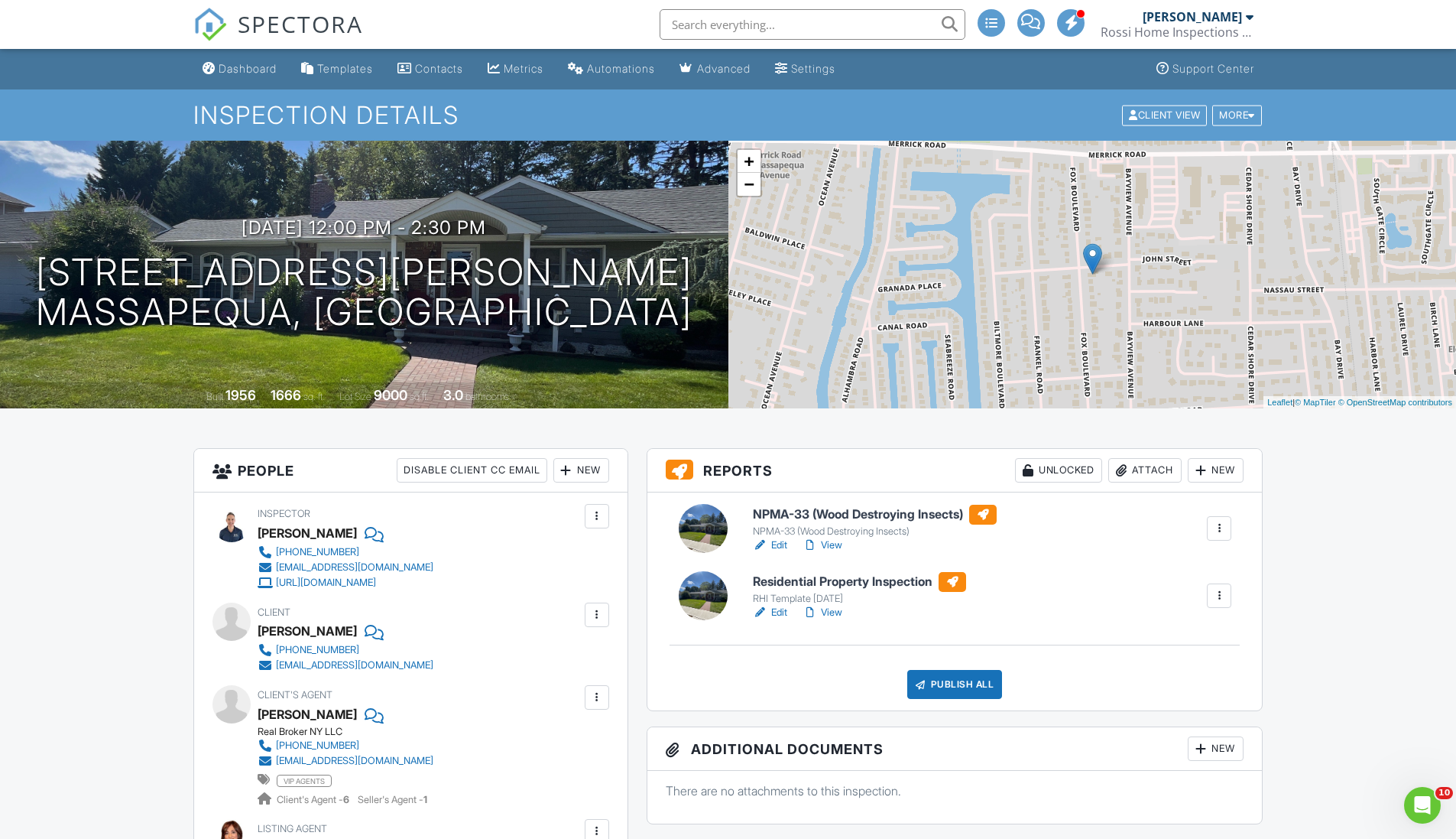
click at [985, 685] on div "Publish All" at bounding box center [954, 684] width 95 height 29
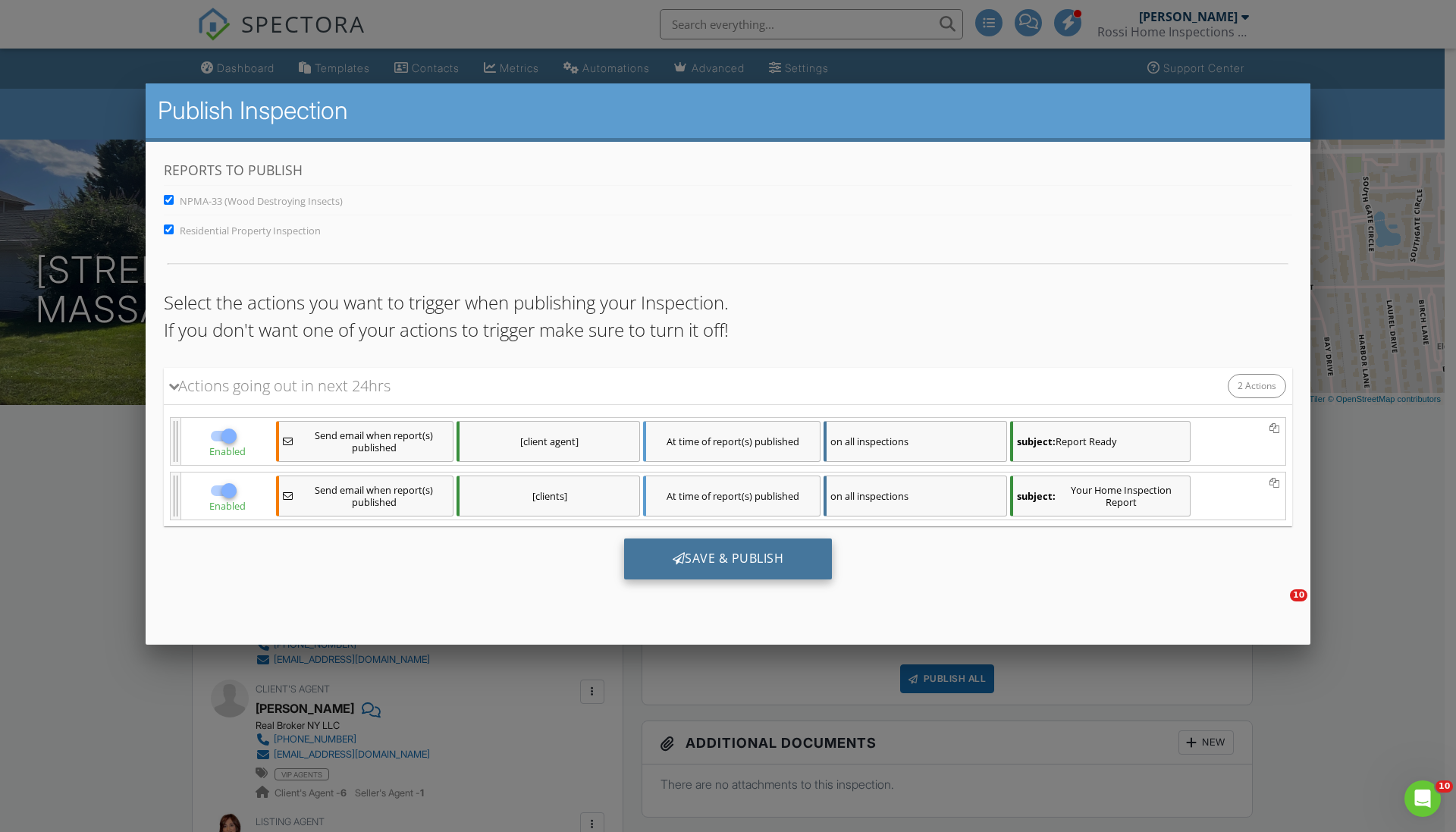
click at [782, 563] on div "Save & Publish" at bounding box center [728, 558] width 209 height 41
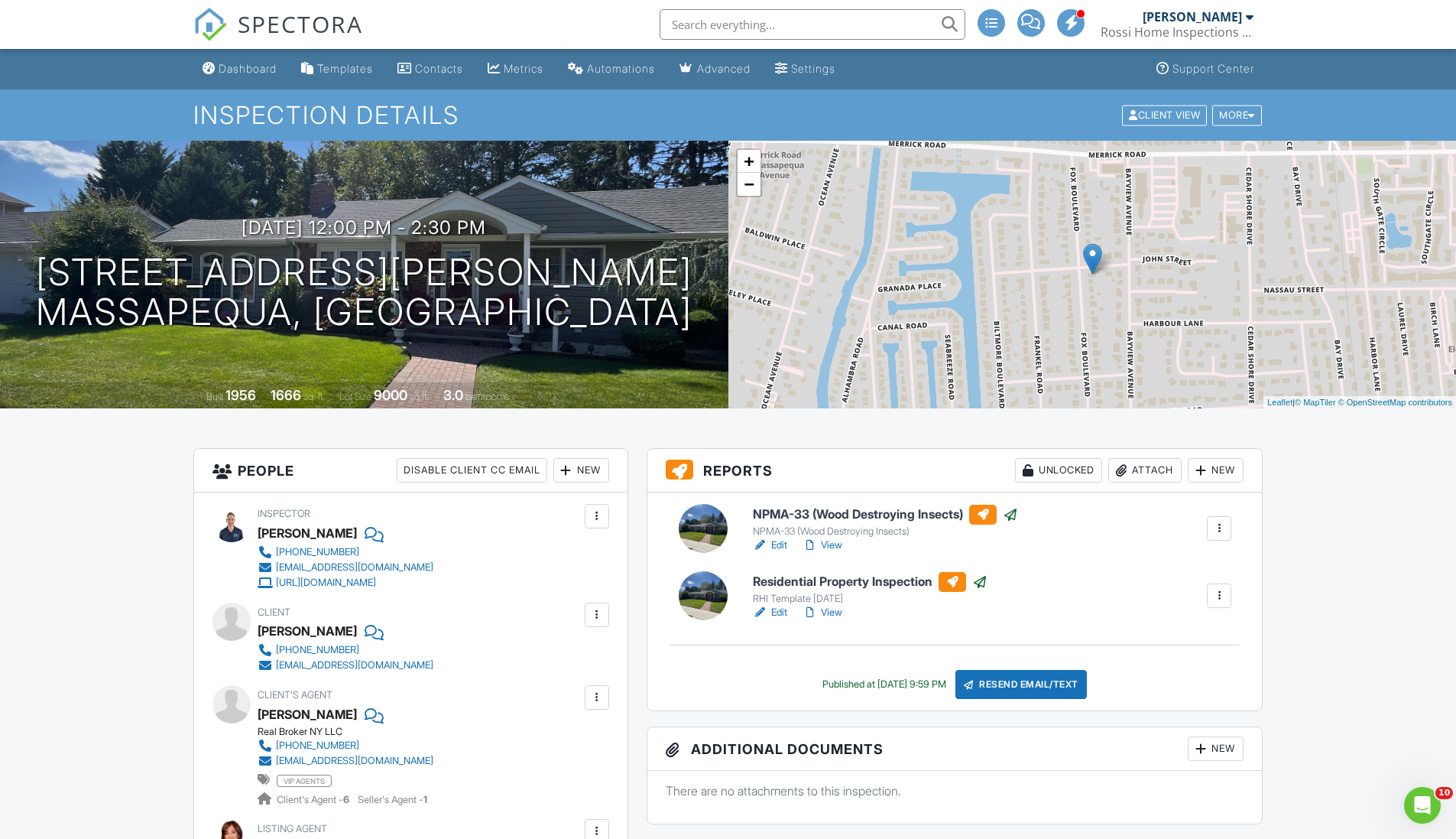
click at [269, 32] on span "SPECTORA" at bounding box center [300, 23] width 125 height 32
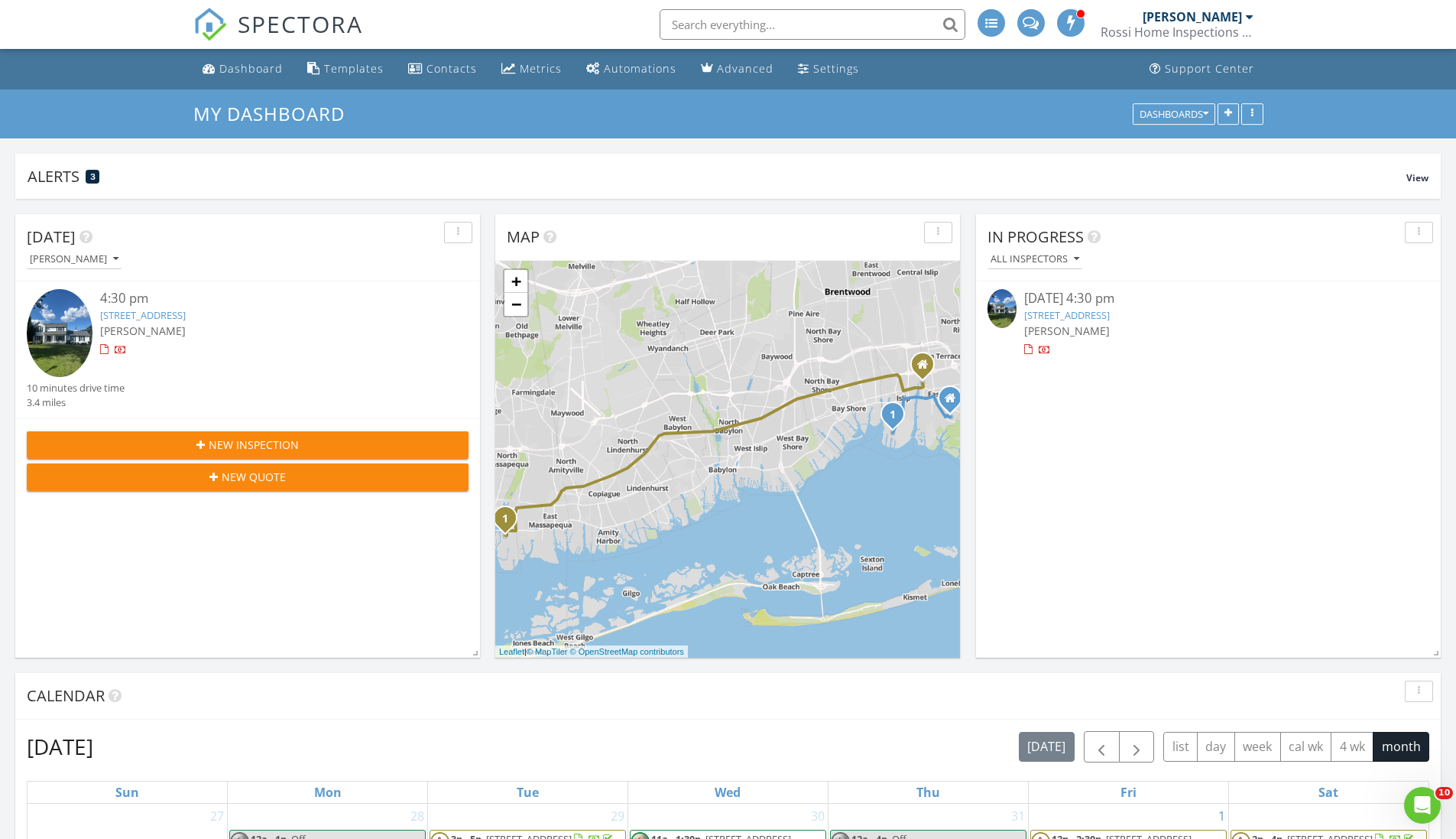
click at [1110, 315] on link "[STREET_ADDRESS]" at bounding box center [1067, 315] width 85 height 14
